Goal: Information Seeking & Learning: Learn about a topic

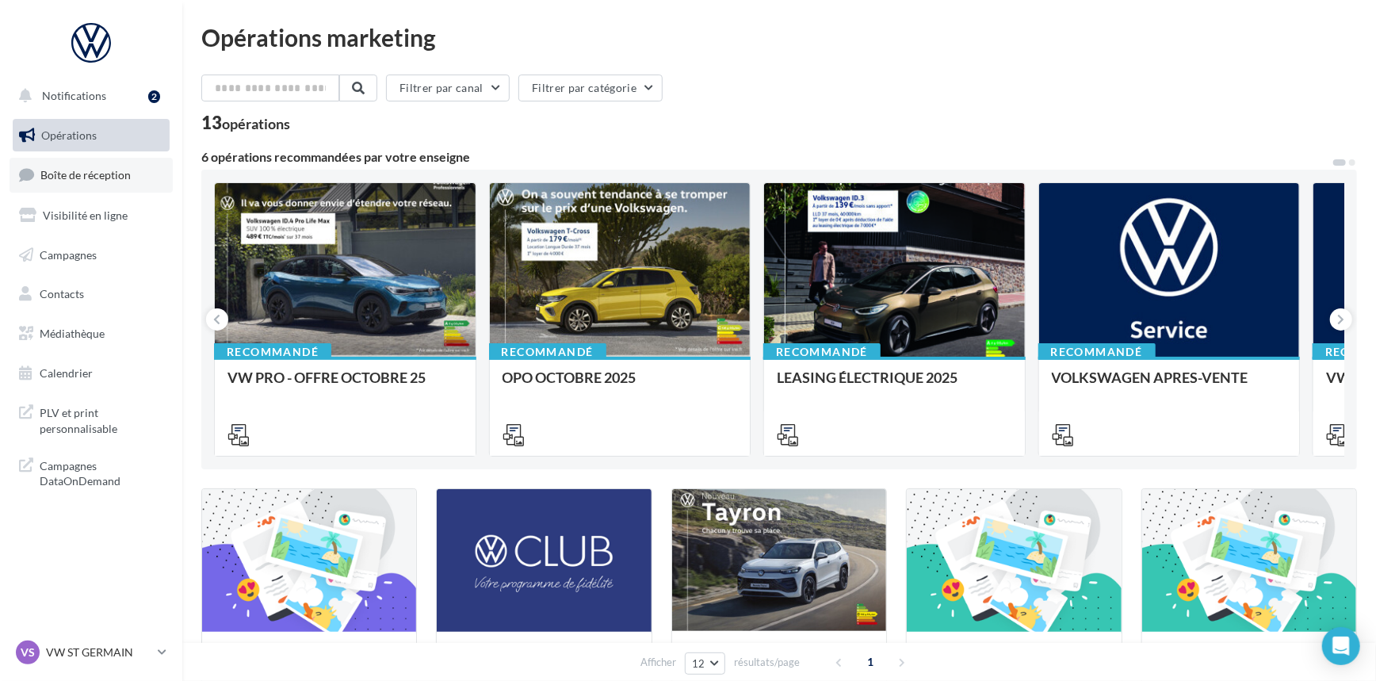
click at [109, 182] on link "Boîte de réception" at bounding box center [91, 175] width 163 height 34
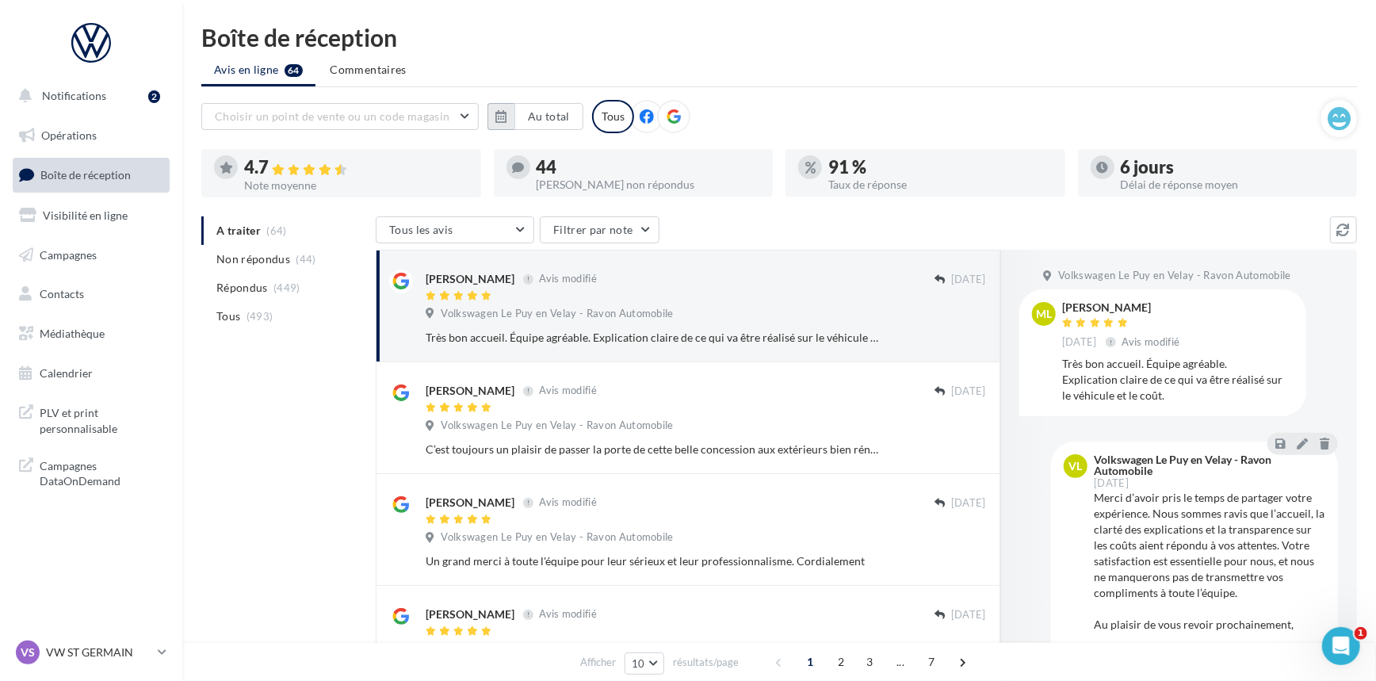
click at [510, 110] on button "button" at bounding box center [501, 116] width 27 height 27
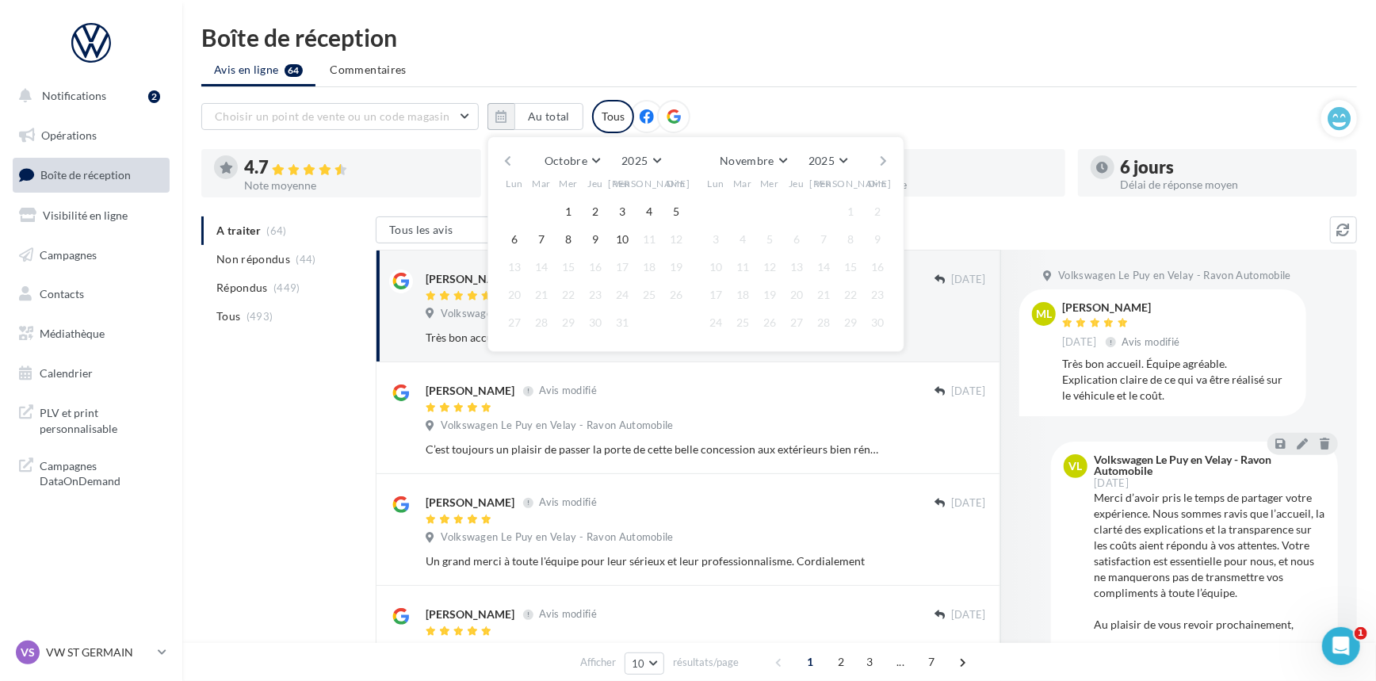
click at [506, 161] on button "button" at bounding box center [507, 161] width 13 height 22
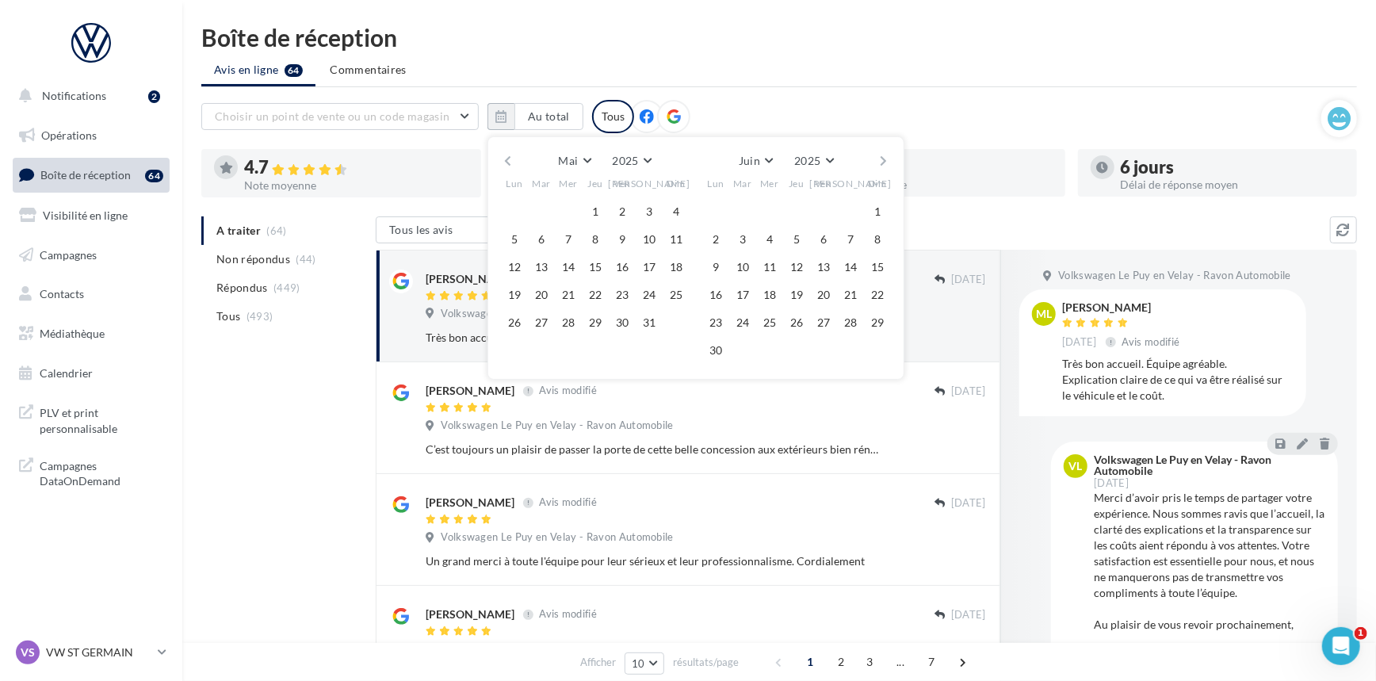
click at [506, 161] on button "button" at bounding box center [507, 161] width 13 height 22
click at [571, 203] on button "1" at bounding box center [568, 212] width 24 height 24
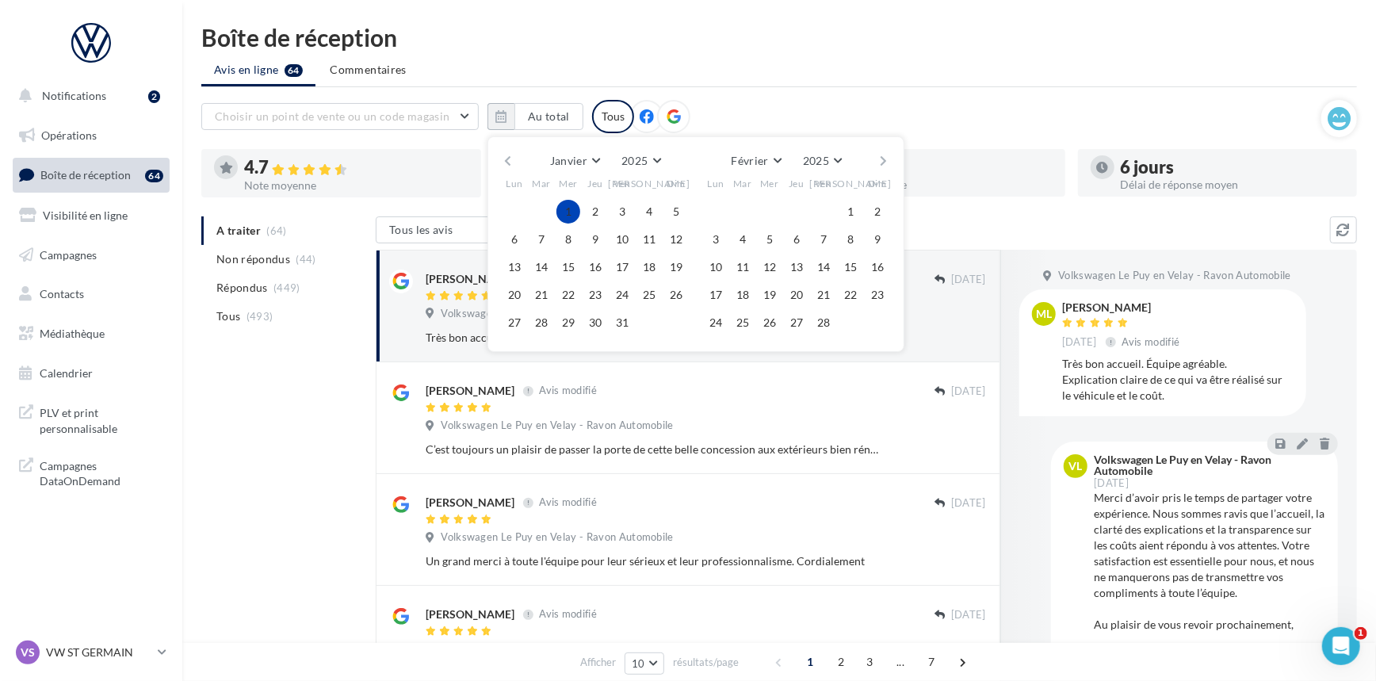
click at [885, 156] on button "button" at bounding box center [884, 161] width 13 height 22
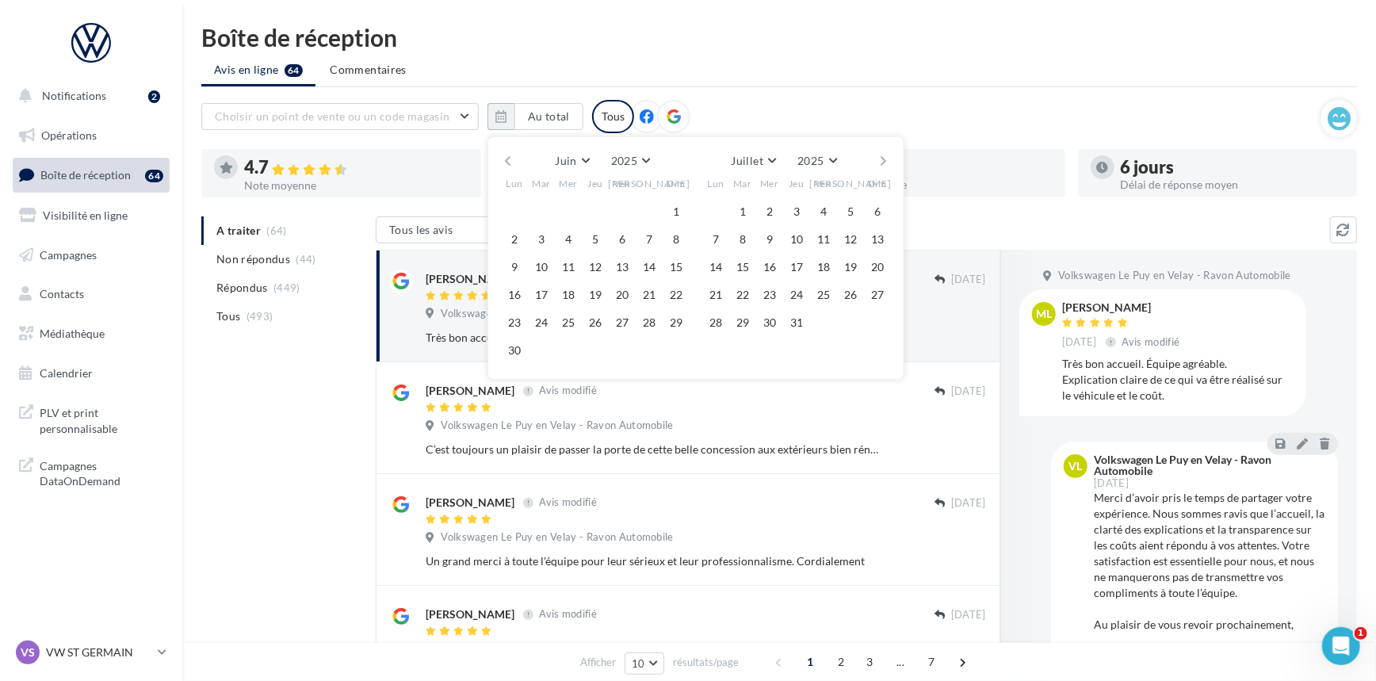
click at [885, 156] on button "button" at bounding box center [884, 161] width 13 height 22
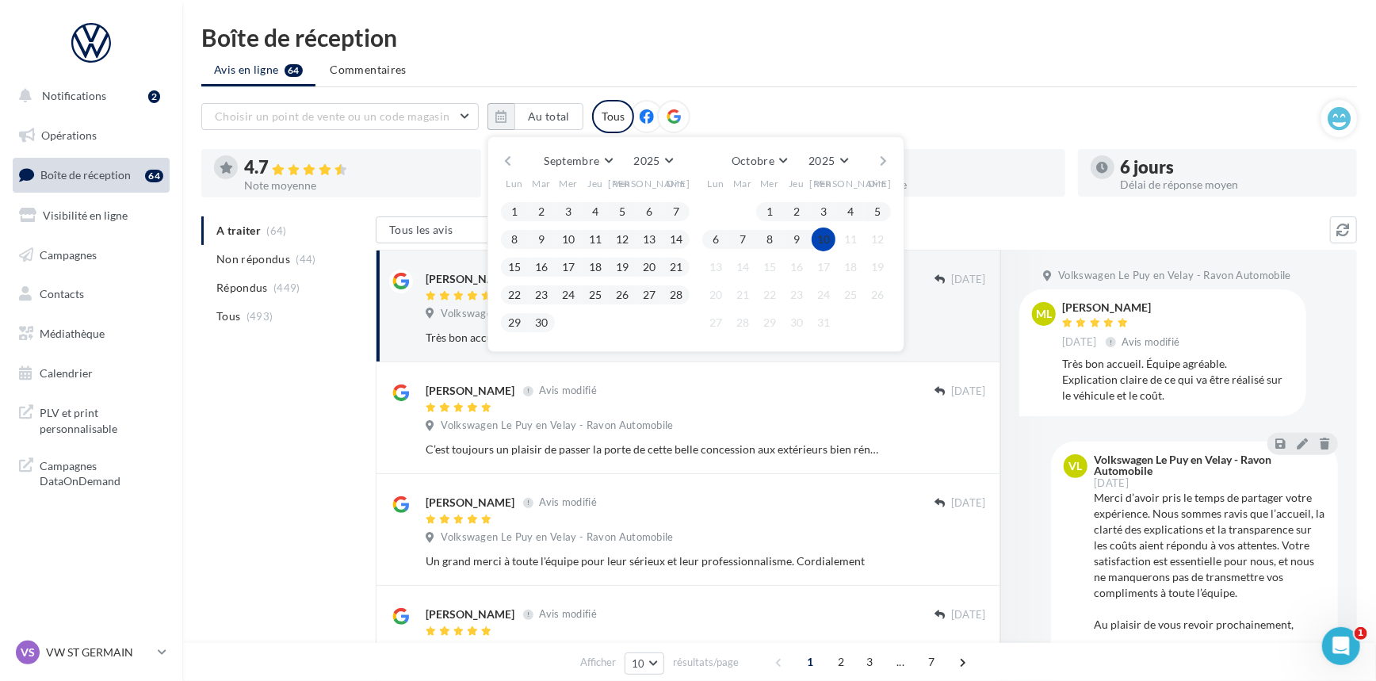
click at [815, 239] on button "10" at bounding box center [824, 240] width 24 height 24
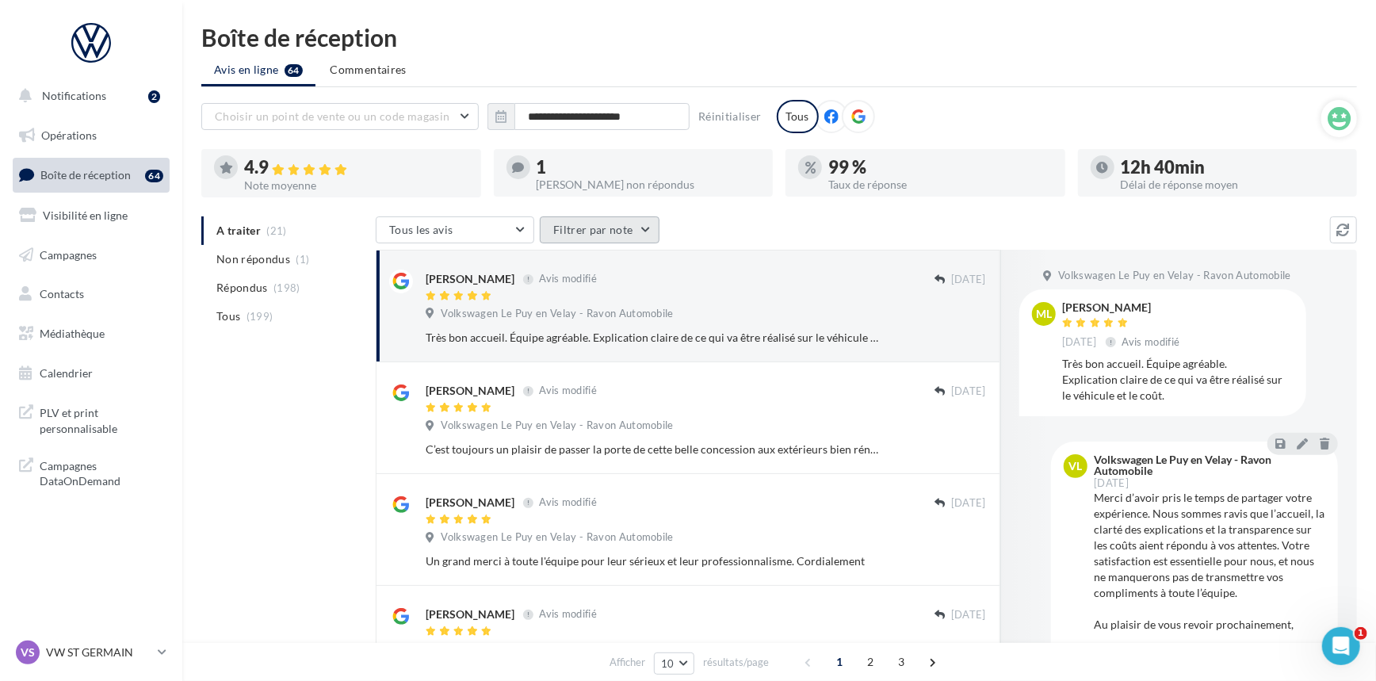
click at [606, 216] on button "Filtrer par note" at bounding box center [600, 229] width 120 height 27
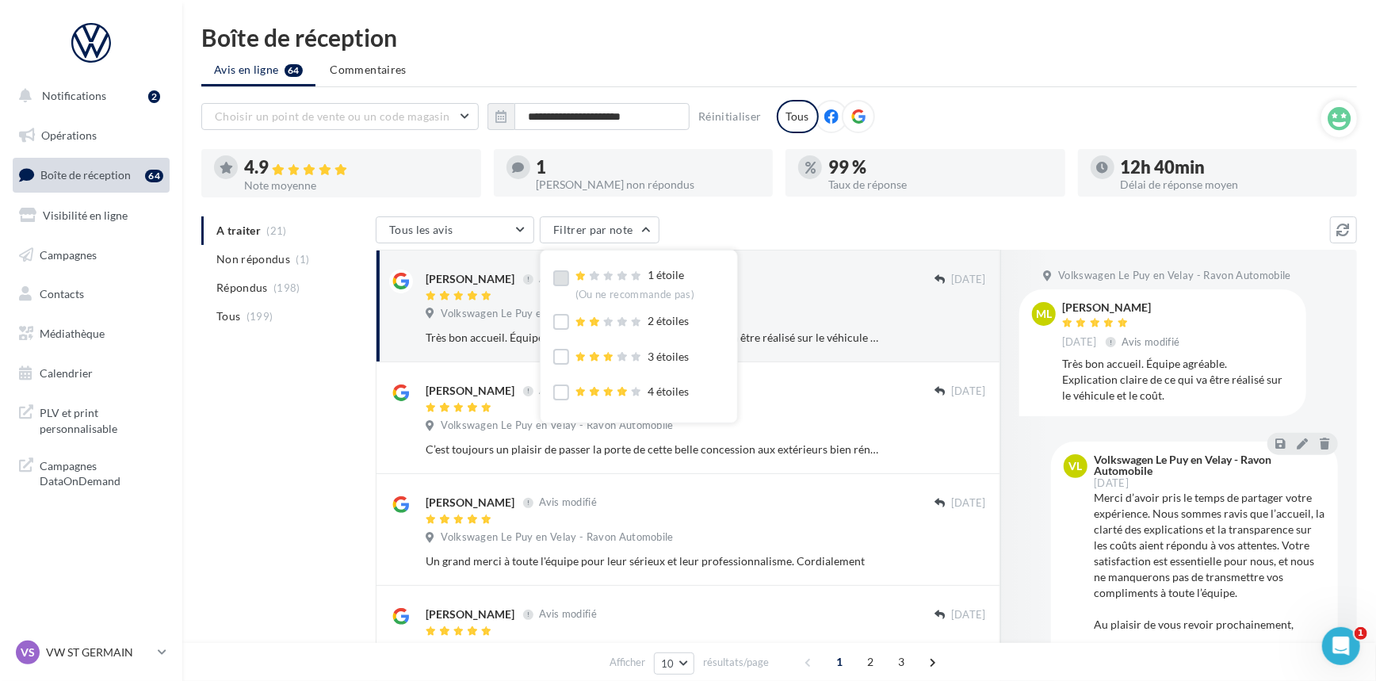
click at [559, 276] on label at bounding box center [561, 278] width 16 height 16
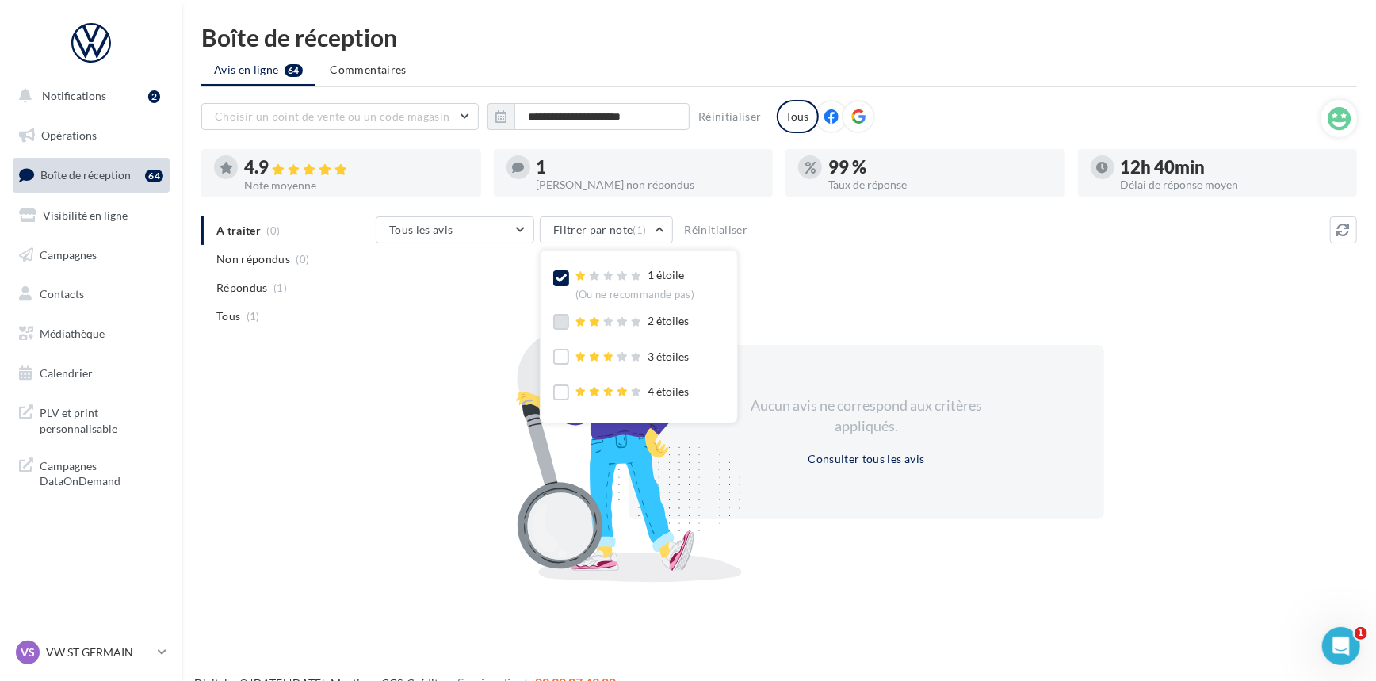
click at [567, 319] on label at bounding box center [561, 322] width 16 height 16
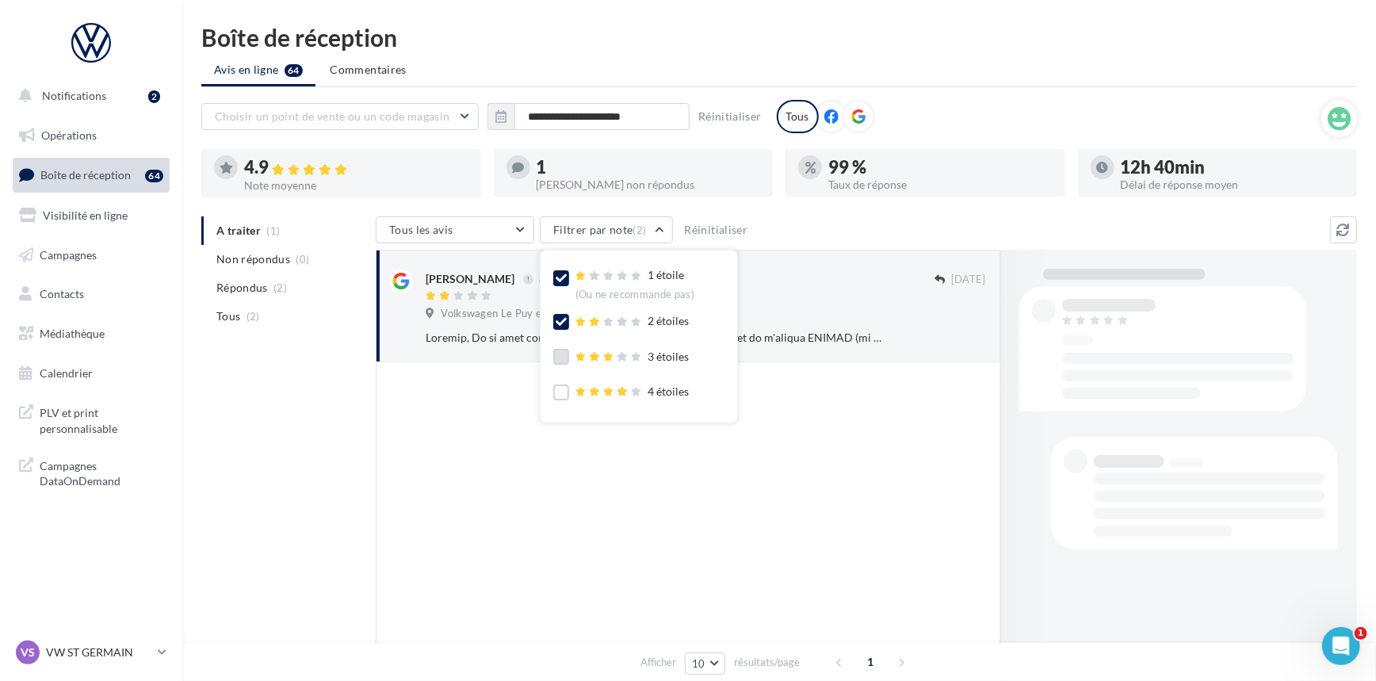
click at [565, 360] on label at bounding box center [561, 357] width 16 height 16
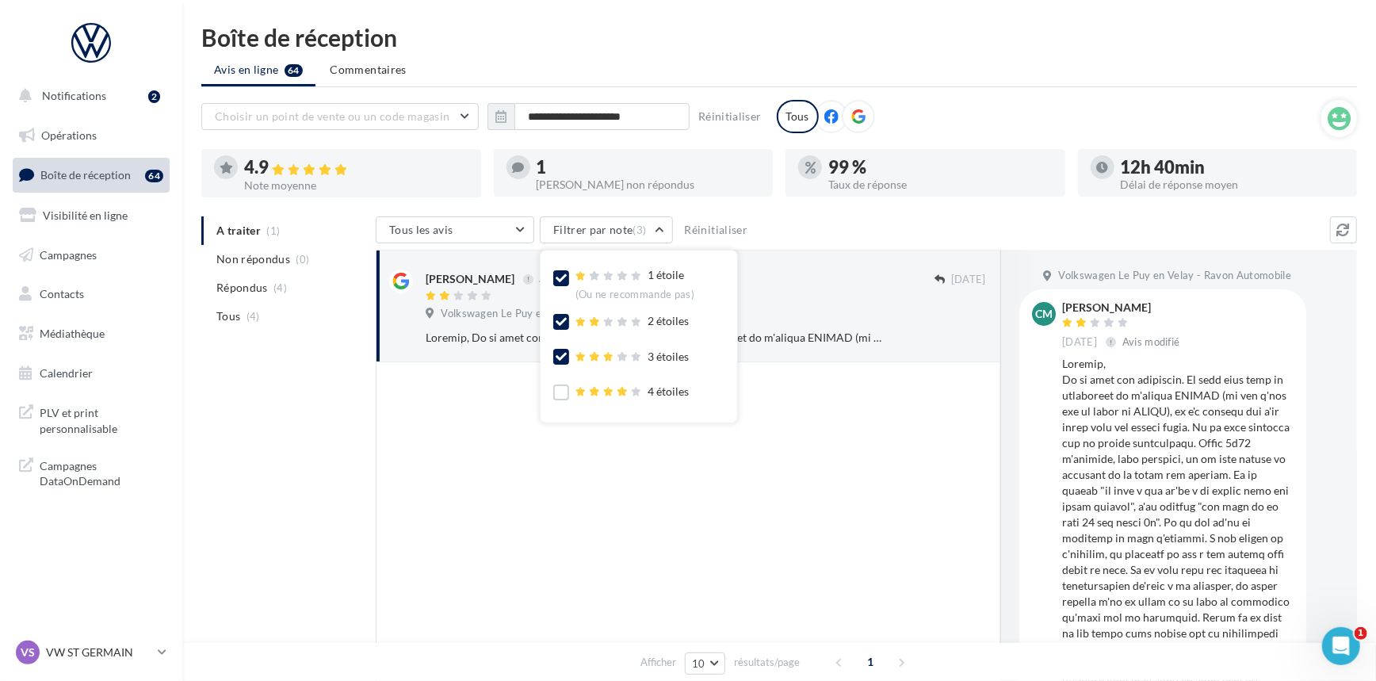
click at [800, 391] on div at bounding box center [688, 560] width 625 height 396
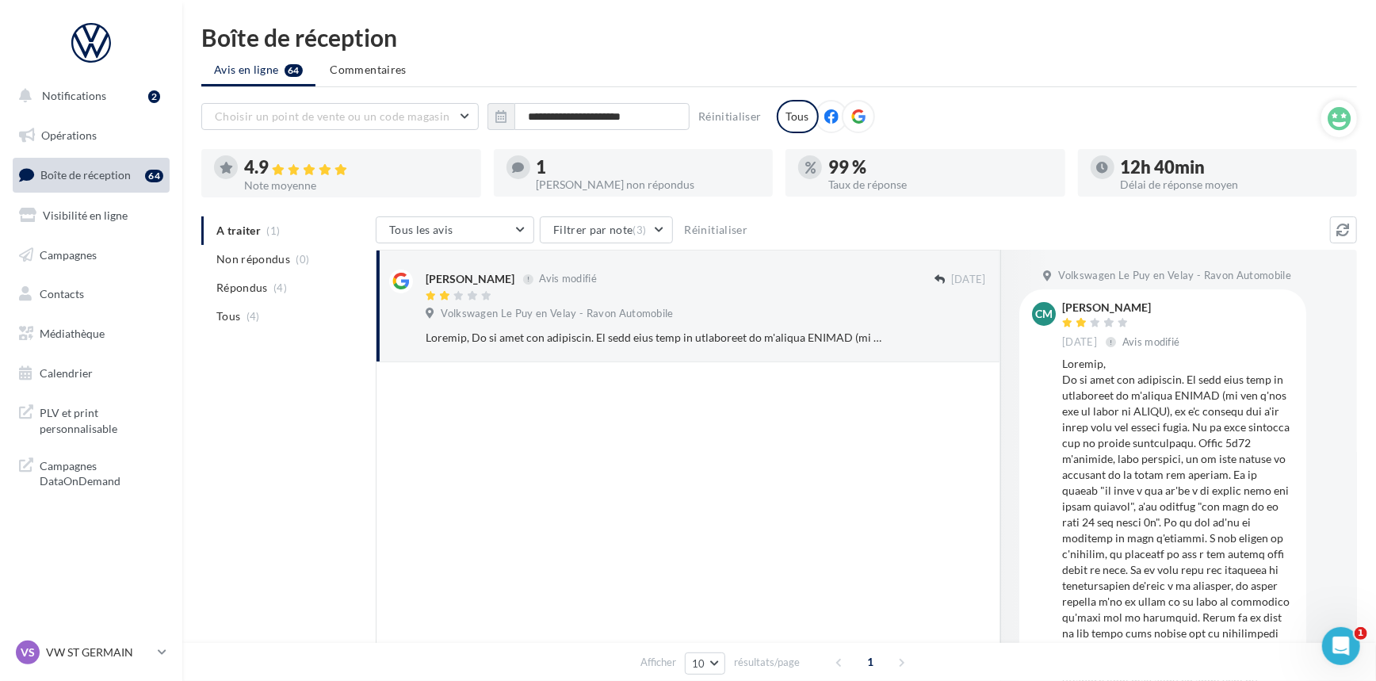
scroll to position [71, 0]
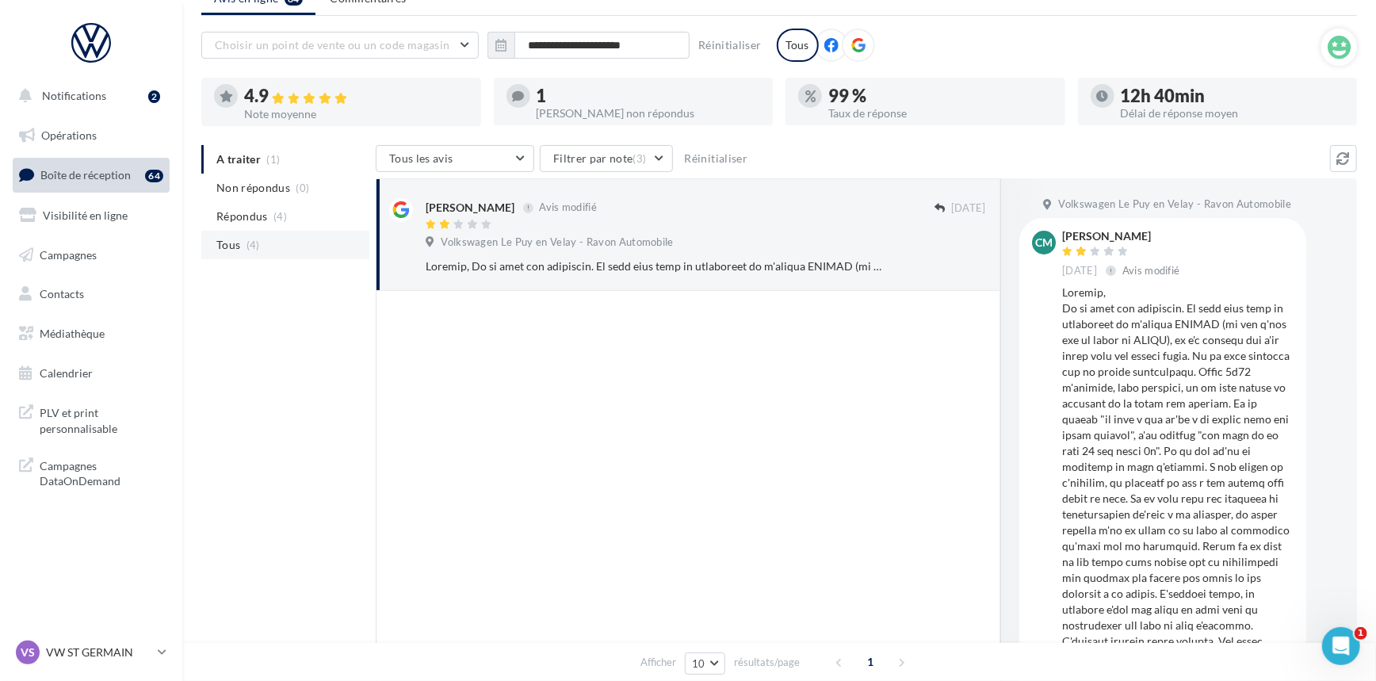
click at [270, 250] on li "Tous (4)" at bounding box center [285, 245] width 168 height 29
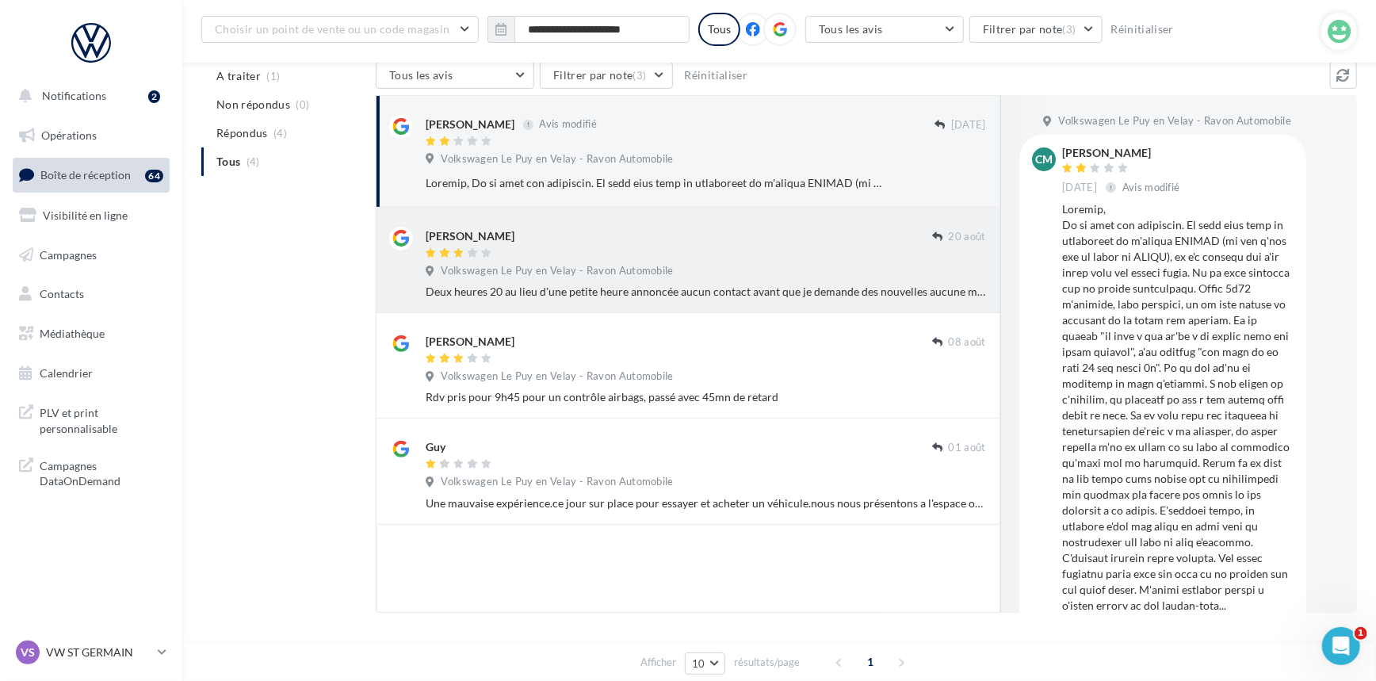
scroll to position [134, 0]
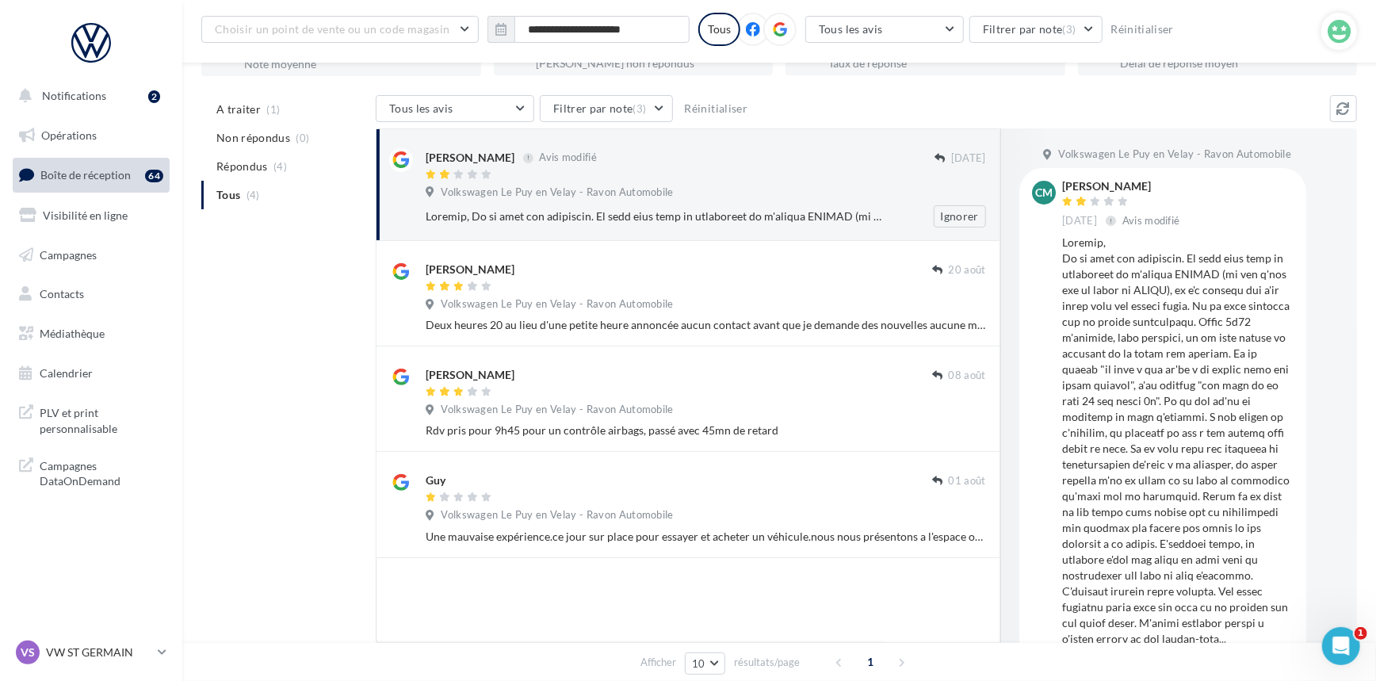
click at [731, 174] on div at bounding box center [680, 175] width 509 height 13
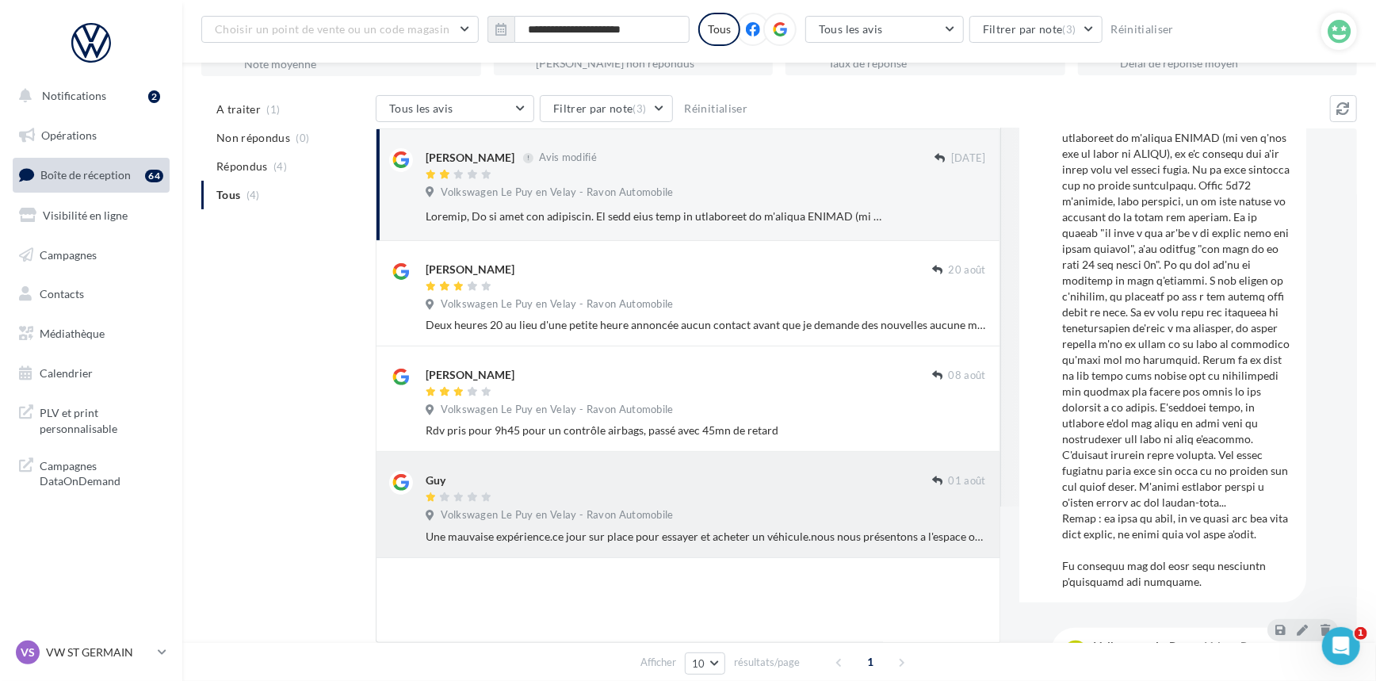
scroll to position [103, 0]
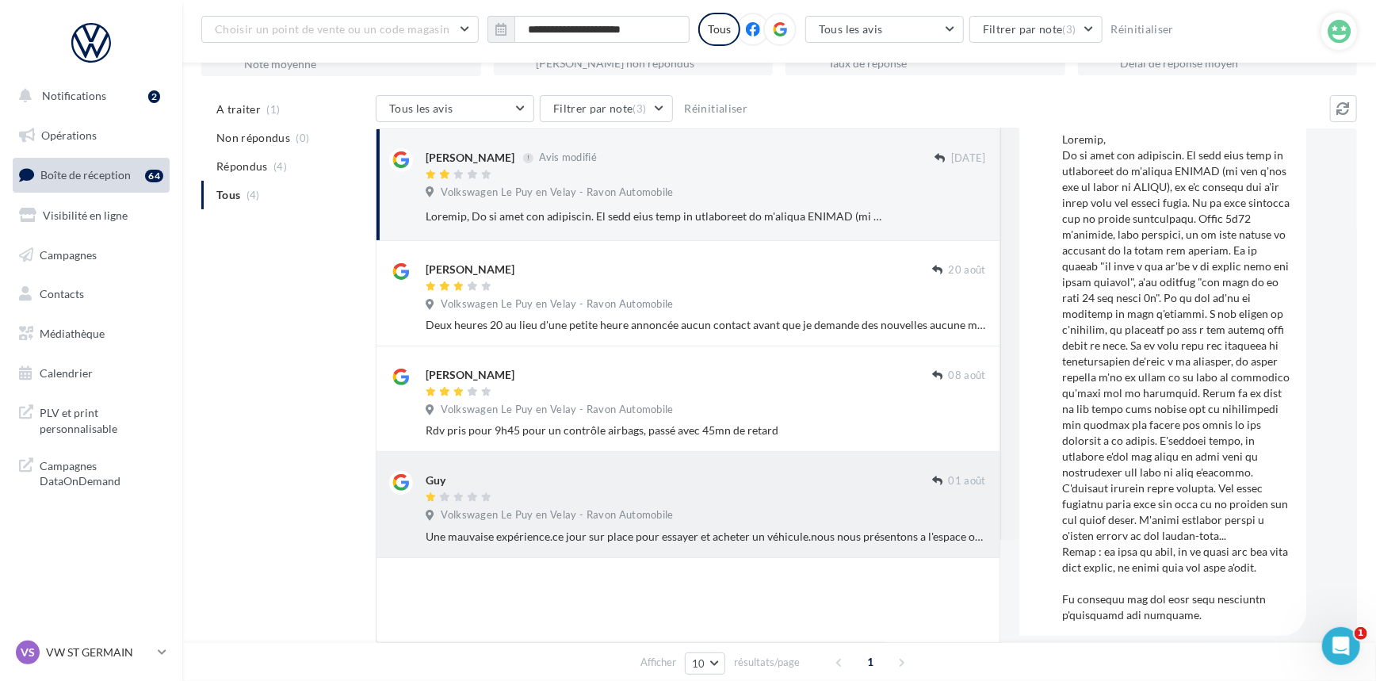
click at [852, 512] on div "Volkswagen Le Puy en Velay - Ravon Automobile" at bounding box center [706, 516] width 560 height 17
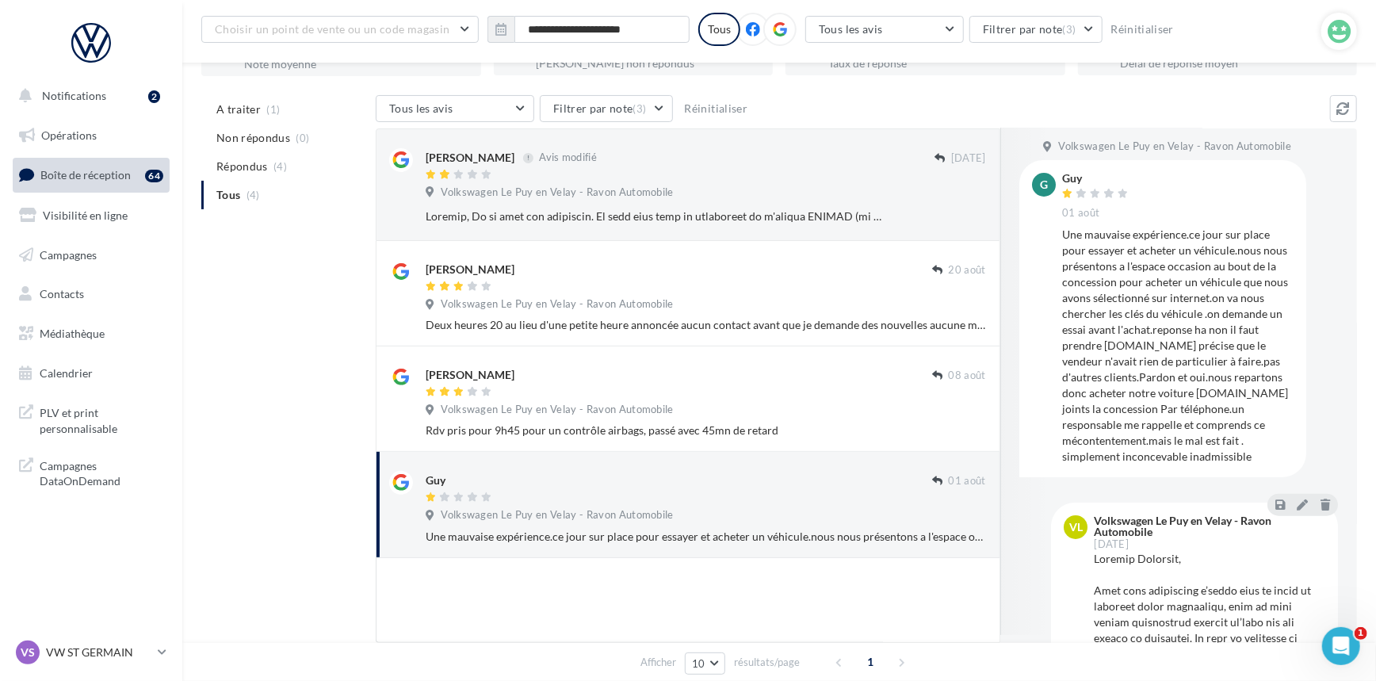
scroll to position [0, 0]
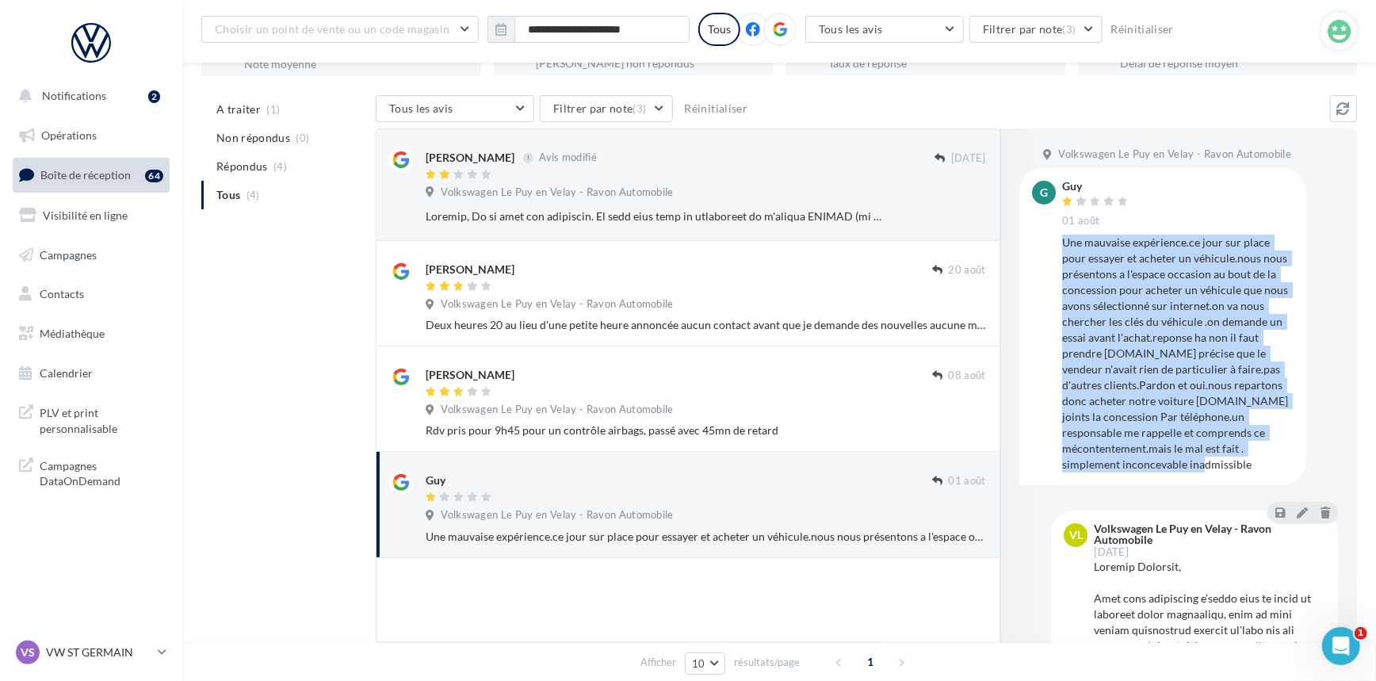
drag, startPoint x: 1062, startPoint y: 244, endPoint x: 1268, endPoint y: 476, distance: 310.0
click at [1268, 476] on div "G Guy 01 août Une mauvaise expérience.ce jour sur place pour essayer et acheter…" at bounding box center [1162, 326] width 287 height 316
copy div "Une mauvaise expérience.ce jour sur place pour essayer et acheter un véhicule.n…"
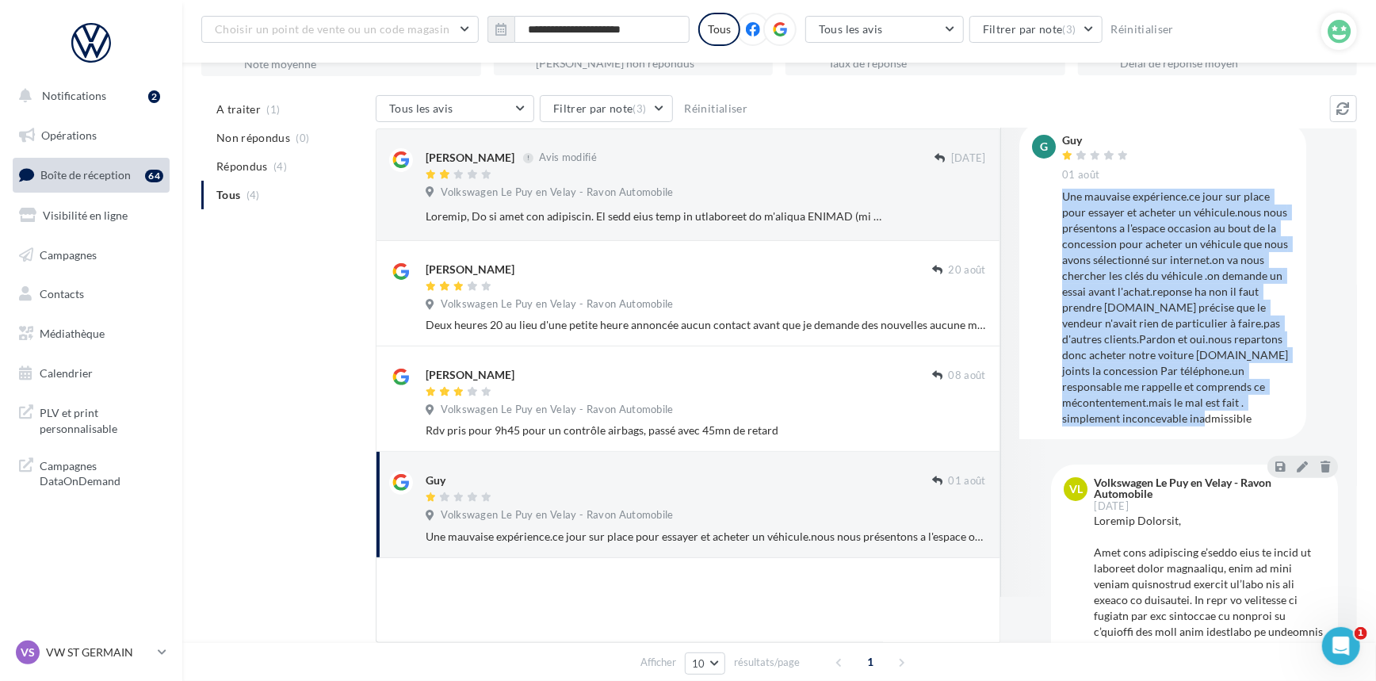
scroll to position [288, 0]
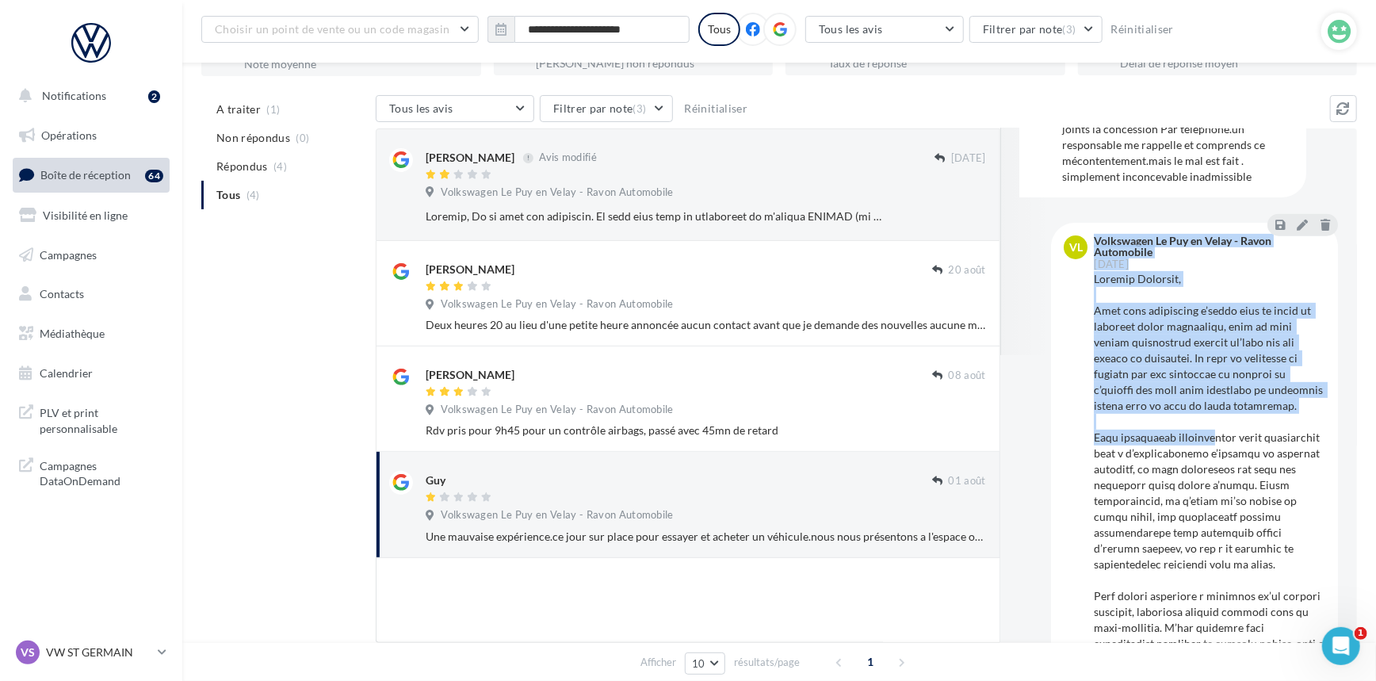
drag, startPoint x: 1089, startPoint y: 277, endPoint x: 1220, endPoint y: 435, distance: 204.9
click at [1220, 435] on div "VL Volkswagen Le Puy en Velay - Ravon Automobile 04 août" at bounding box center [1195, 554] width 262 height 638
click at [1220, 435] on div at bounding box center [1209, 572] width 231 height 602
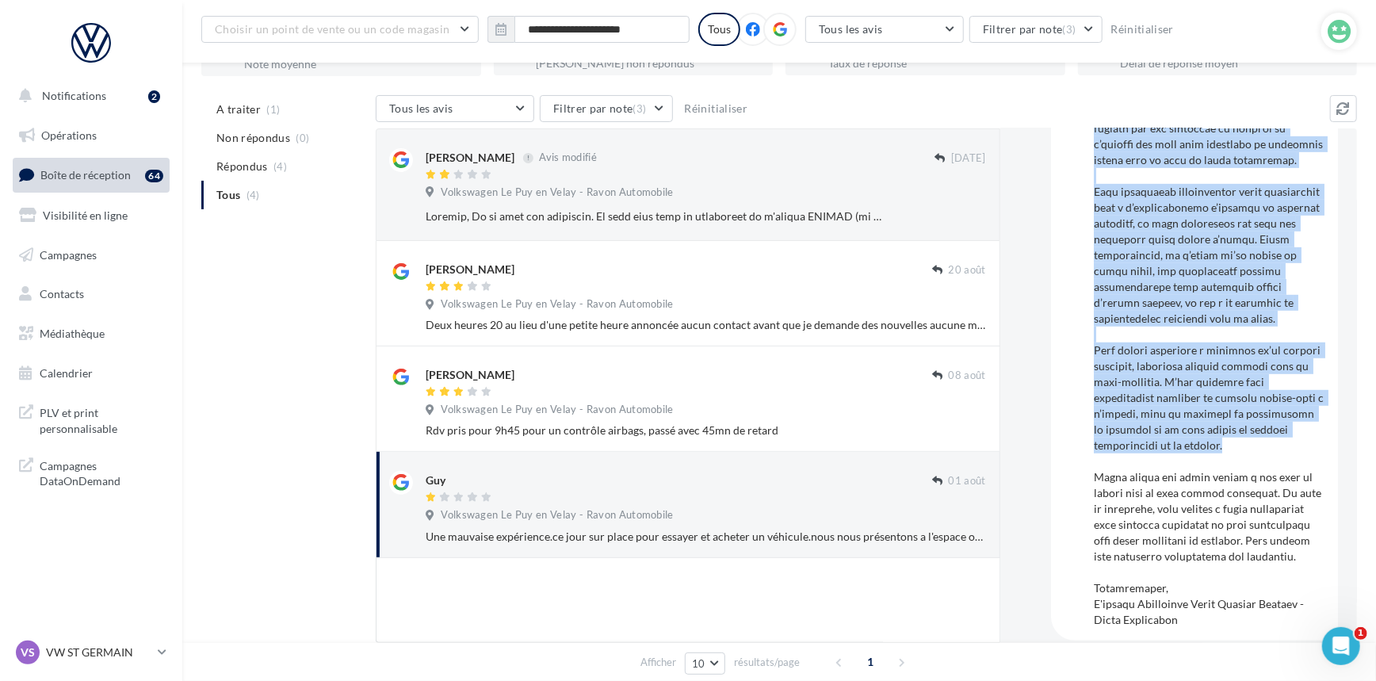
scroll to position [566, 0]
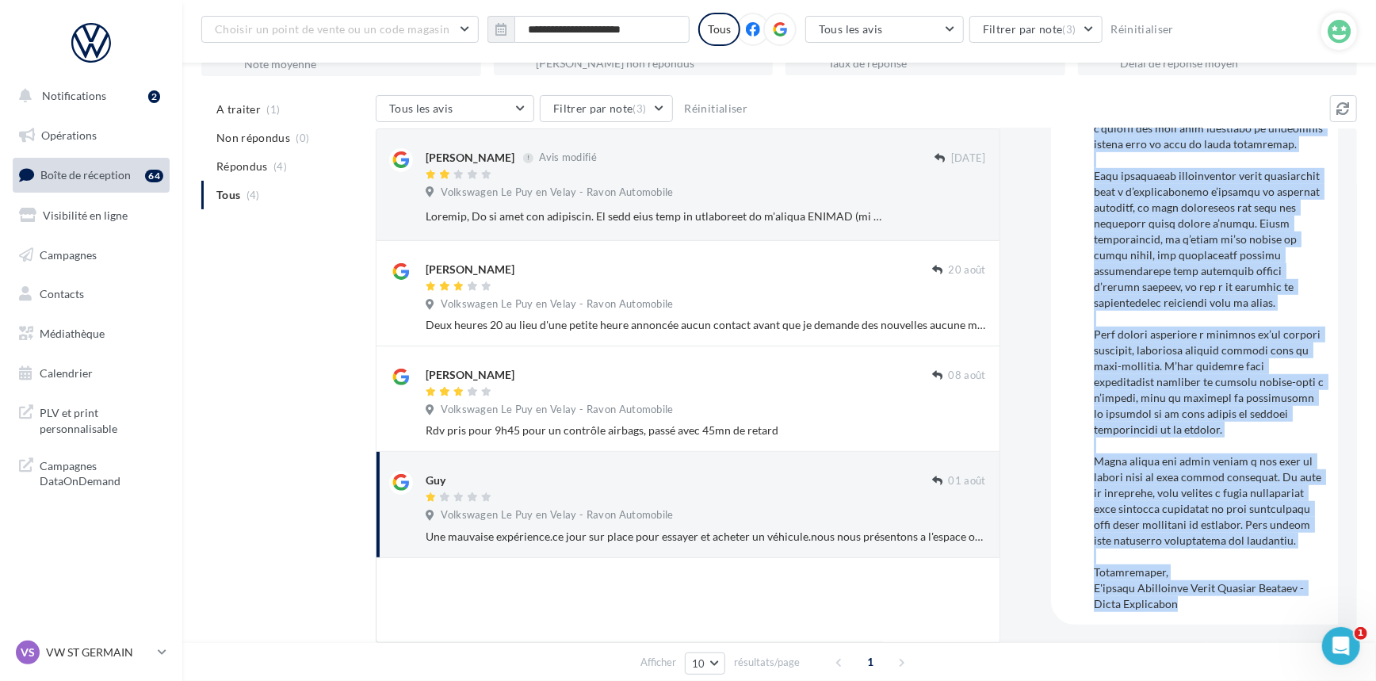
drag, startPoint x: 1095, startPoint y: 281, endPoint x: 1197, endPoint y: 607, distance: 341.2
click at [1197, 607] on div at bounding box center [1209, 311] width 231 height 602
copy div "Bonjour Monsieur, Nous vous remercions d’avoir pris le temps de partager votre …"
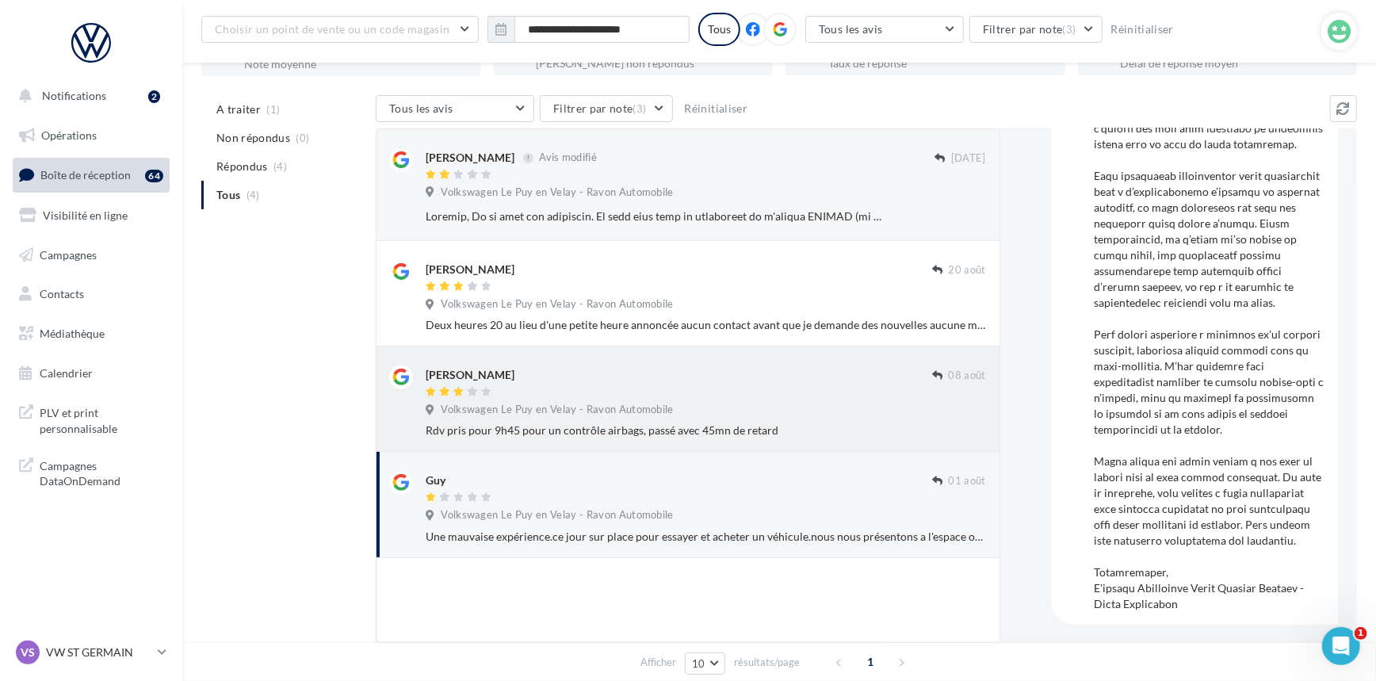
click at [617, 411] on span "Volkswagen Le Puy en Velay - Ravon Automobile" at bounding box center [557, 410] width 233 height 14
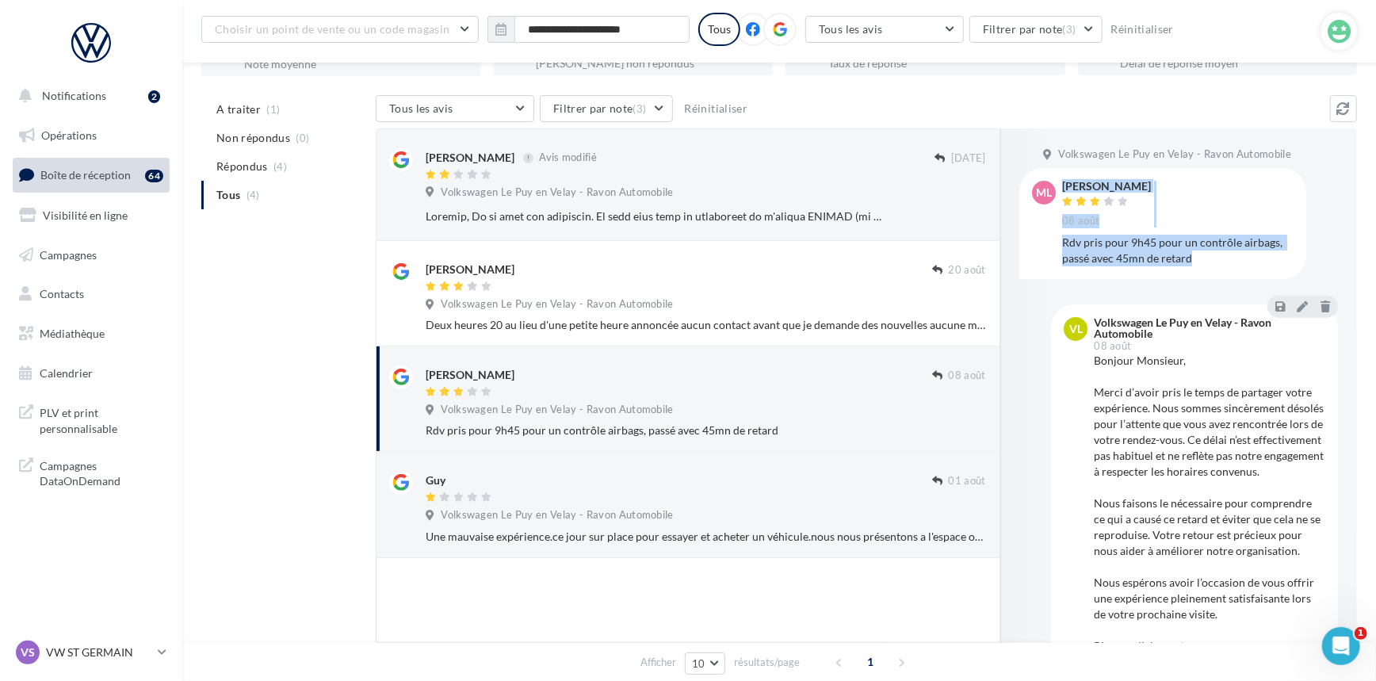
drag, startPoint x: 1053, startPoint y: 239, endPoint x: 1209, endPoint y: 262, distance: 157.8
click at [1209, 262] on div "Ml Mickaël JALES 08 août Rdv pris pour 9h45 pour un contrôle airbags, passé ave…" at bounding box center [1163, 223] width 262 height 85
click at [1203, 262] on div "Rdv pris pour 9h45 pour un contrôle airbags, passé avec 45mn de retard" at bounding box center [1177, 251] width 231 height 32
drag, startPoint x: 1172, startPoint y: 262, endPoint x: 1061, endPoint y: 239, distance: 113.2
click at [1061, 239] on div "Ml Mickaël JALES 08 août Rdv pris pour 9h45 pour un contrôle airbags, passé ave…" at bounding box center [1163, 223] width 262 height 85
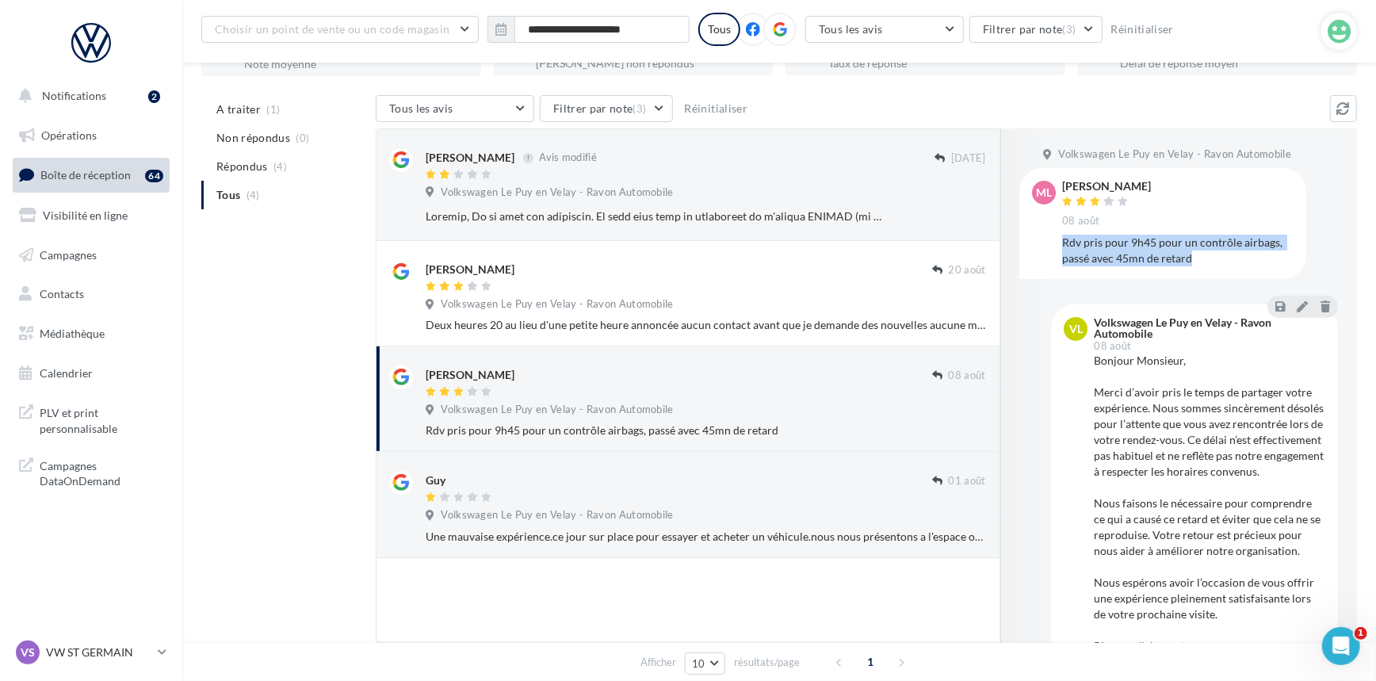
copy div "Rdv pris pour 9h45 pour un contrôle airbags, passé avec 45mn de retard"
drag, startPoint x: 1153, startPoint y: 182, endPoint x: 1061, endPoint y: 181, distance: 92.0
click at [1061, 181] on div "Ml Mickaël JALES 08 août Rdv pris pour 9h45 pour un contrôle airbags, passé ave…" at bounding box center [1163, 223] width 262 height 85
click at [1065, 168] on div "Ml Mickaël JALES 08 août Rdv pris pour 9h45 pour un contrôle airbags, passé ave…" at bounding box center [1162, 223] width 287 height 110
drag, startPoint x: 1073, startPoint y: 174, endPoint x: 1134, endPoint y: 186, distance: 62.2
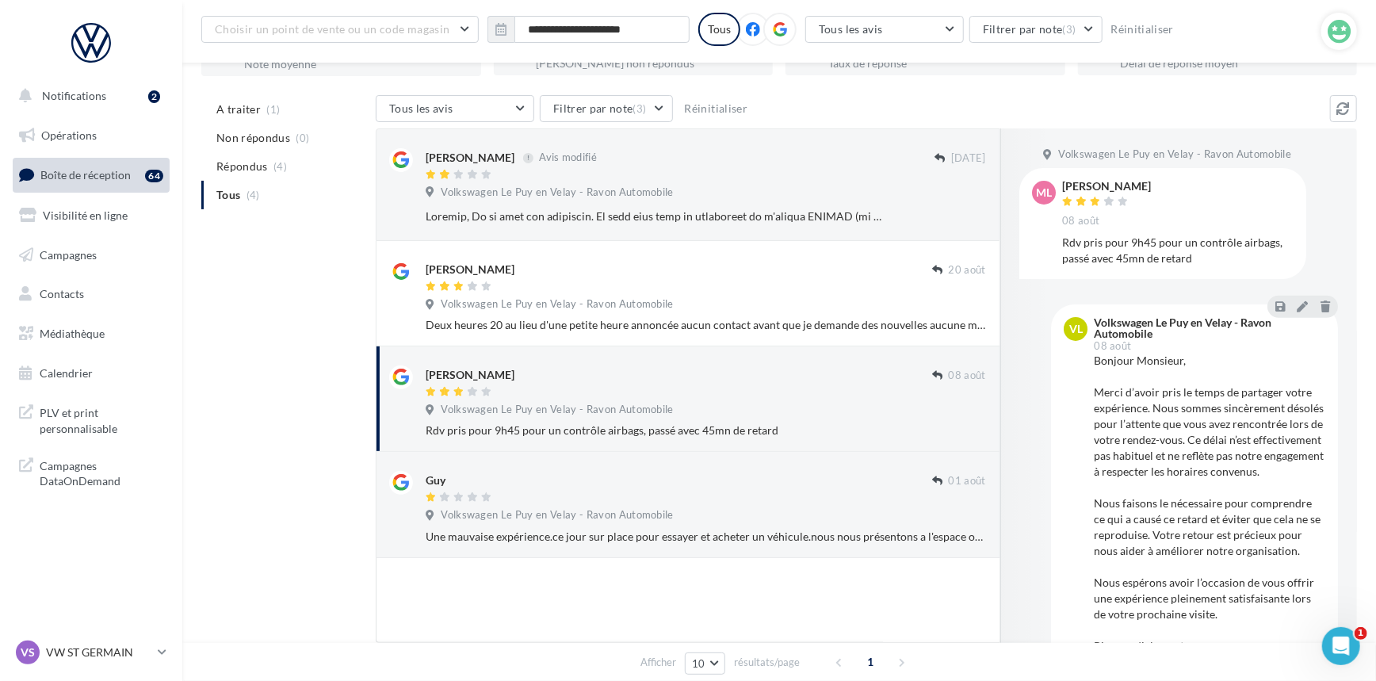
click at [1134, 186] on div "Ml Mickaël JALES 08 août Rdv pris pour 9h45 pour un contrôle airbags, passé ave…" at bounding box center [1162, 223] width 287 height 110
copy div "Mickaël JALES"
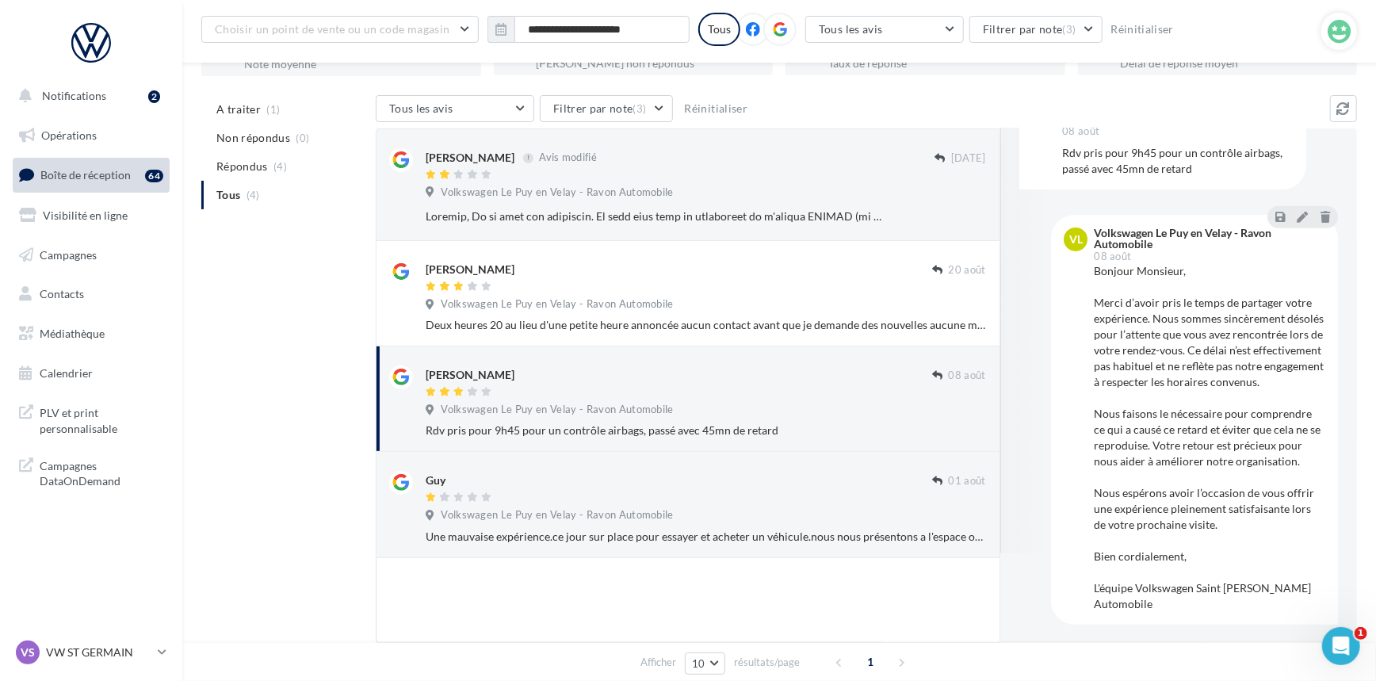
scroll to position [106, 0]
drag, startPoint x: 1192, startPoint y: 607, endPoint x: 1093, endPoint y: 250, distance: 370.2
click at [1094, 263] on div "Bonjour Monsieur, Merci d’avoir pris le temps de partager votre expérience. Nou…" at bounding box center [1209, 437] width 231 height 349
copy div "Bonjour Monsieur, Merci d’avoir pris le temps de partager votre expérience. Nou…"
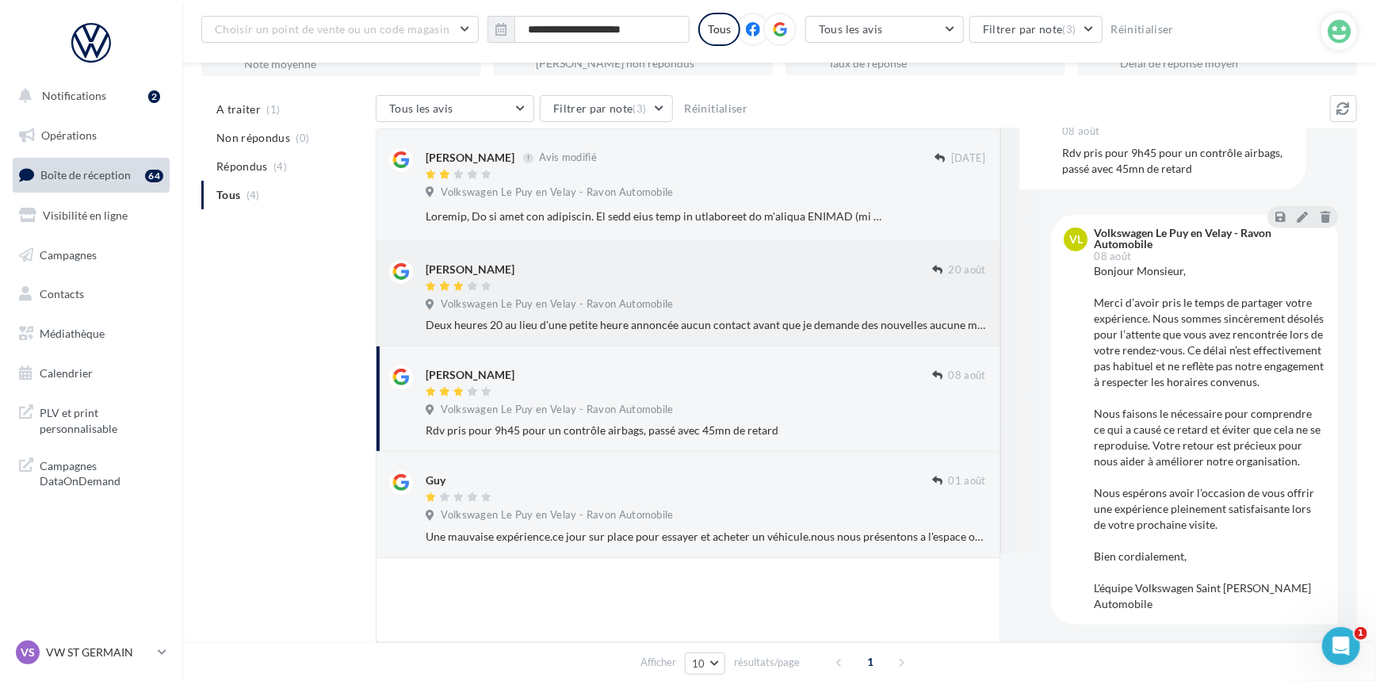
click at [606, 310] on span "Volkswagen Le Puy en Velay - Ravon Automobile" at bounding box center [557, 304] width 233 height 14
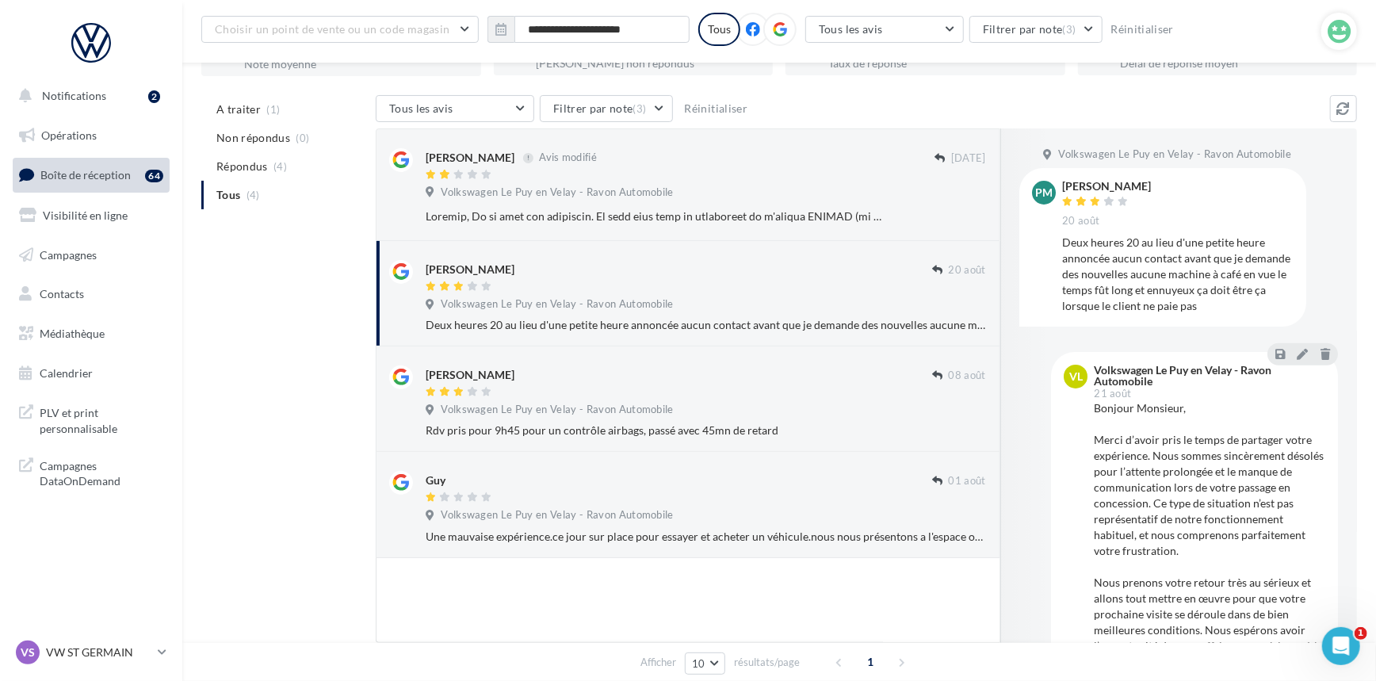
drag, startPoint x: 1157, startPoint y: 184, endPoint x: 1031, endPoint y: 189, distance: 126.2
click at [1094, 185] on div "pascal manteau 20 août" at bounding box center [1177, 204] width 231 height 47
click at [1065, 168] on div "pm pascal manteau 20 août Deux heures 20 au lieu d'une petite heure annoncée au…" at bounding box center [1162, 247] width 287 height 158
drag, startPoint x: 1062, startPoint y: 178, endPoint x: 1137, endPoint y: 190, distance: 75.5
click at [1137, 190] on div "pm pascal manteau 20 août Deux heures 20 au lieu d'une petite heure annoncée au…" at bounding box center [1162, 247] width 287 height 158
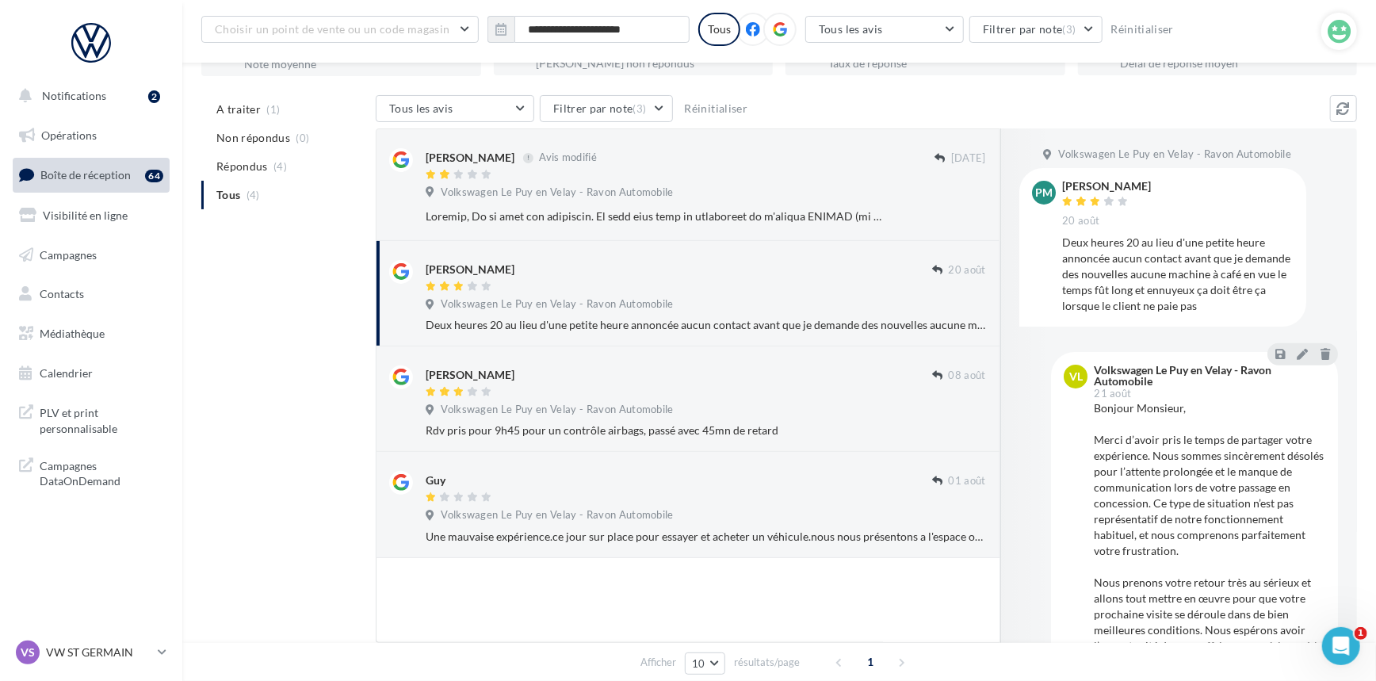
copy div "pascal manteau"
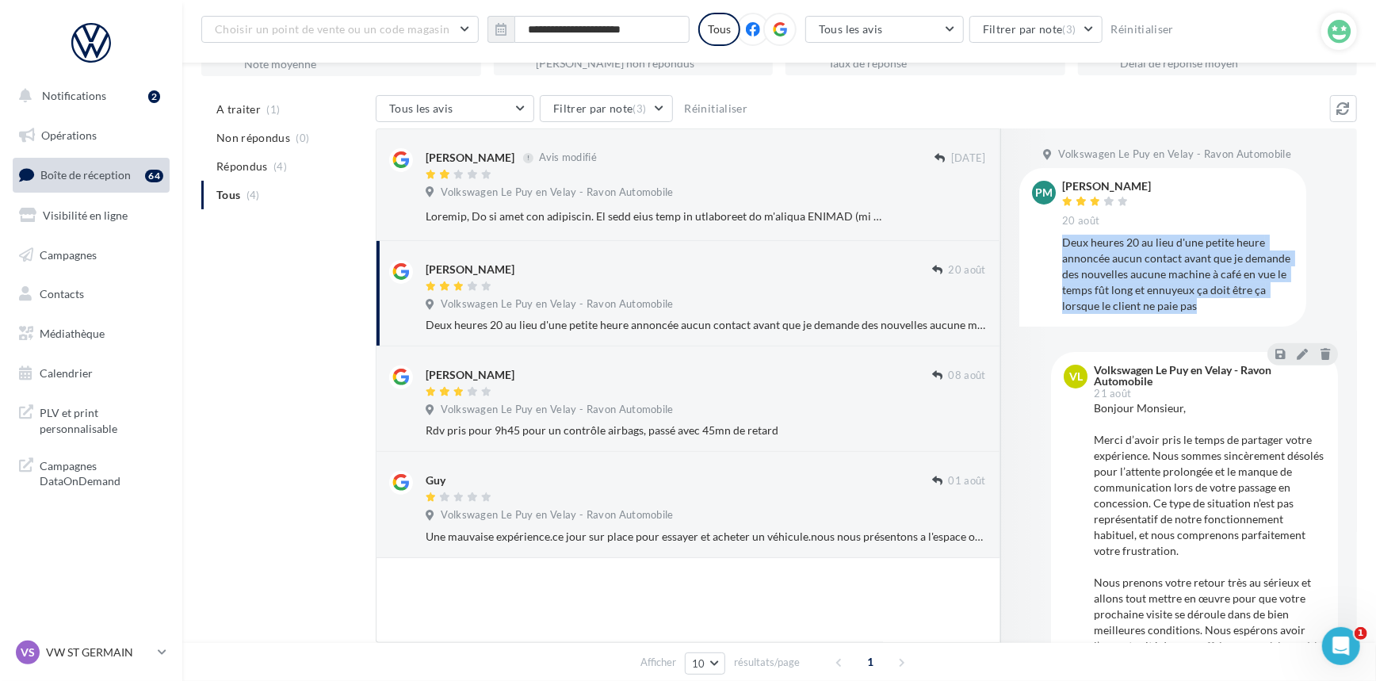
drag, startPoint x: 1208, startPoint y: 309, endPoint x: 1062, endPoint y: 247, distance: 158.4
click at [1062, 247] on div "Deux heures 20 au lieu d'une petite heure annoncée aucun contact avant que je d…" at bounding box center [1177, 274] width 231 height 79
copy div "Deux heures 20 au lieu d'une petite heure annoncée aucun contact avant que je d…"
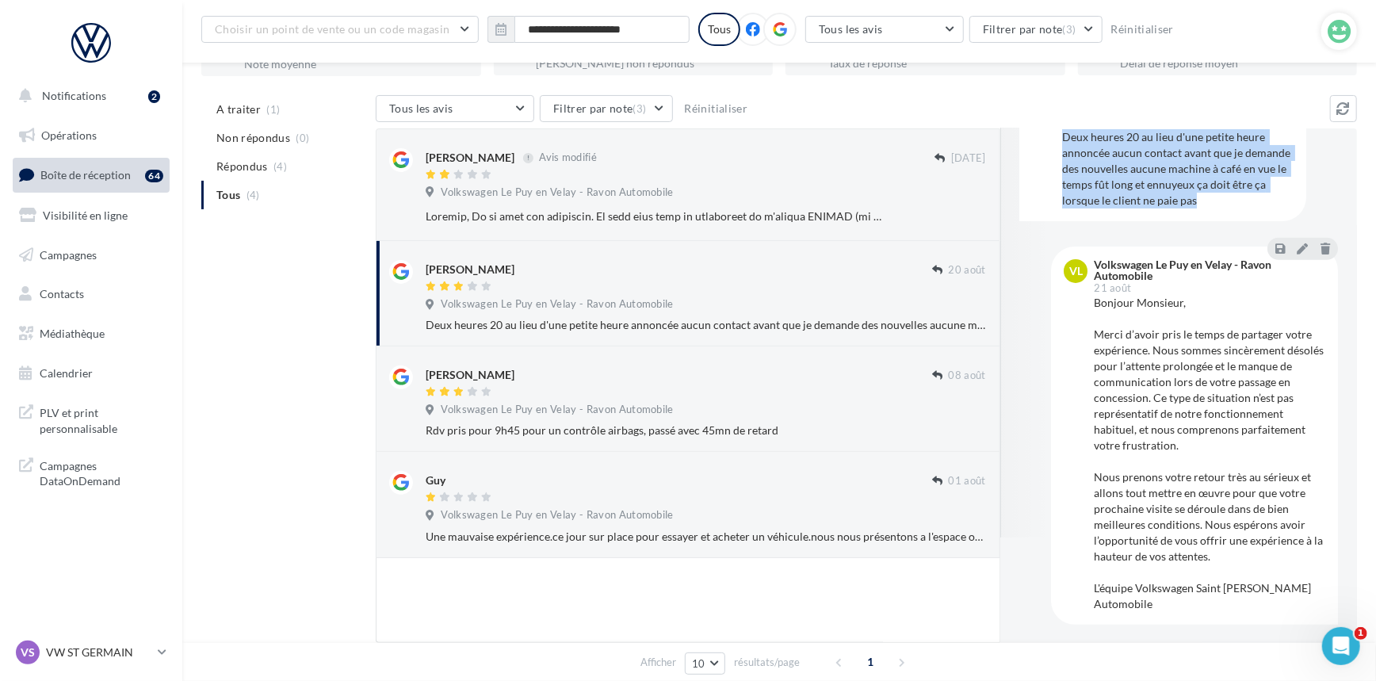
drag, startPoint x: 1197, startPoint y: 598, endPoint x: 1090, endPoint y: 306, distance: 310.7
click at [1090, 306] on div "VL Volkswagen Le Puy en Velay - Ravon Automobile 21 août Bonjour Monsieur, Merc…" at bounding box center [1195, 435] width 262 height 353
copy div "Bonjour Monsieur, Merci d’avoir pris le temps de partager votre expérience. Nou…"
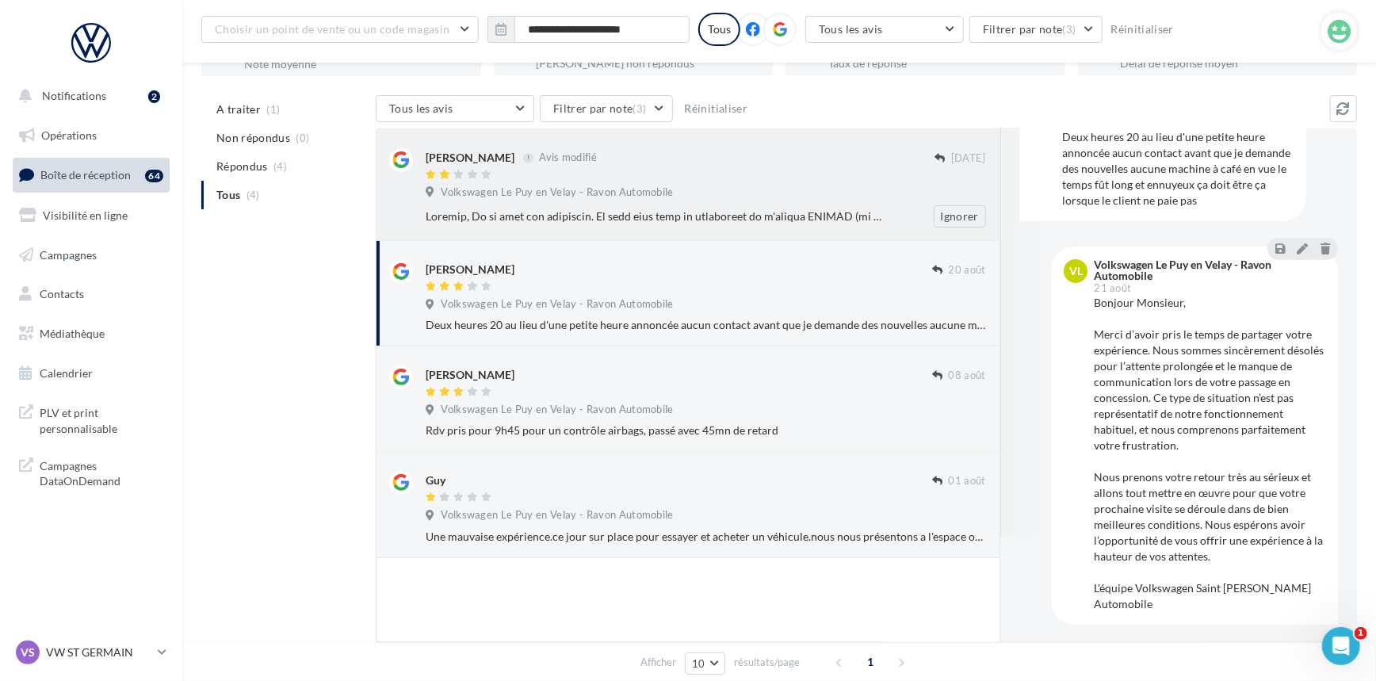
click at [617, 219] on div at bounding box center [654, 216] width 457 height 16
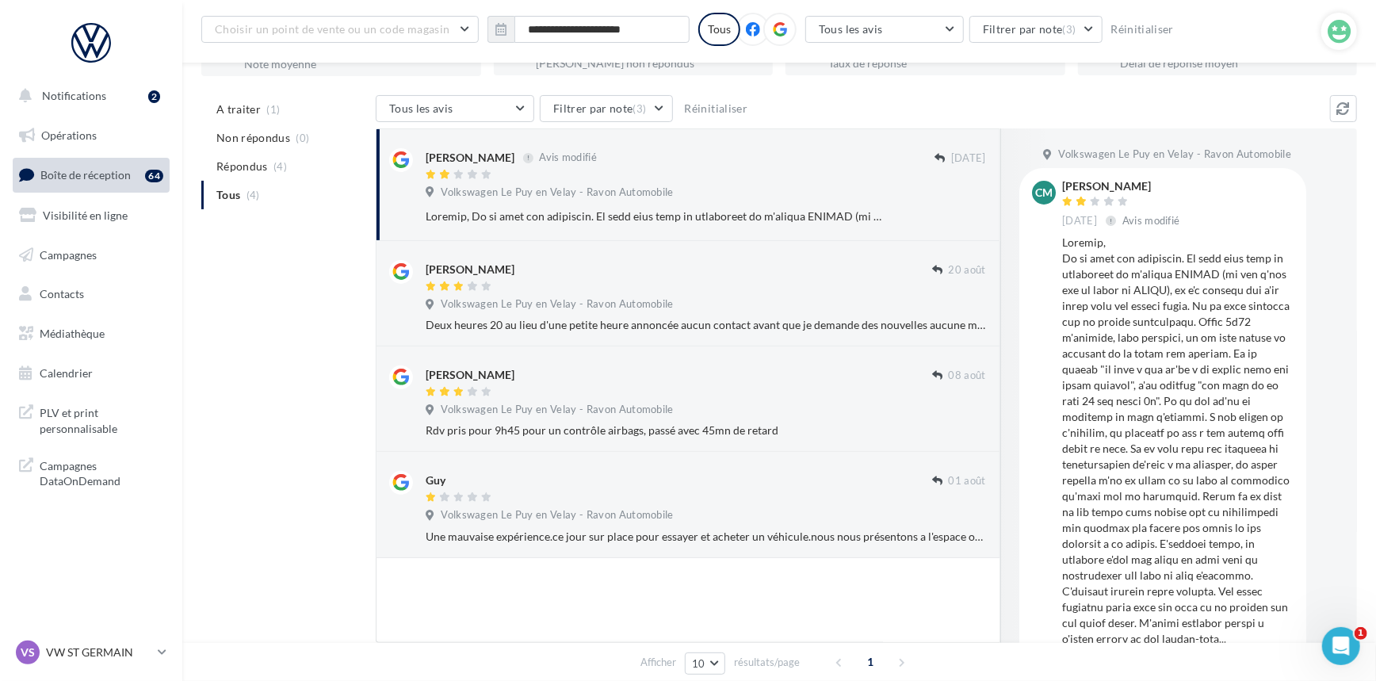
drag, startPoint x: 1154, startPoint y: 185, endPoint x: 1058, endPoint y: 182, distance: 96.0
click at [1058, 182] on div "Cm Clément Aliov 10 sept. Avis modifié" at bounding box center [1163, 453] width 262 height 545
click at [75, 649] on p "VW ST GERMAIN" at bounding box center [98, 652] width 105 height 16
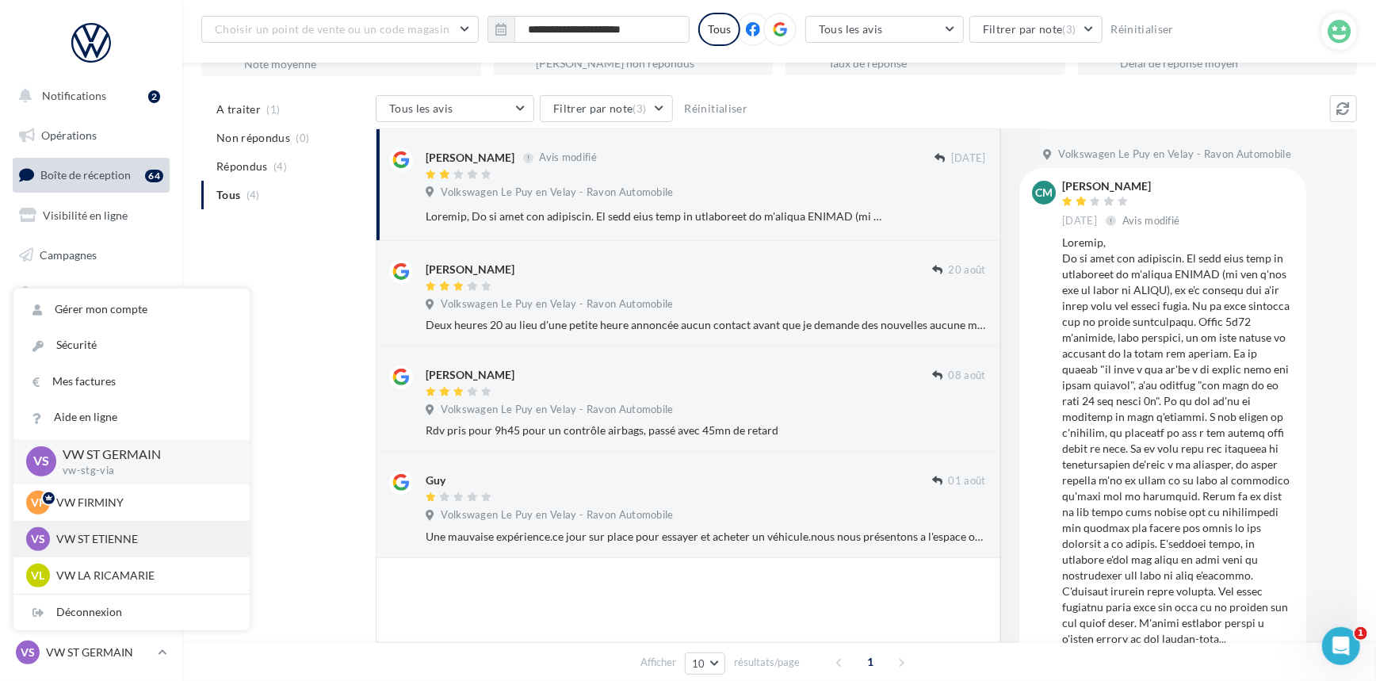
click at [116, 545] on p "VW ST ETIENNE" at bounding box center [143, 539] width 174 height 16
